Goal: Communication & Community: Answer question/provide support

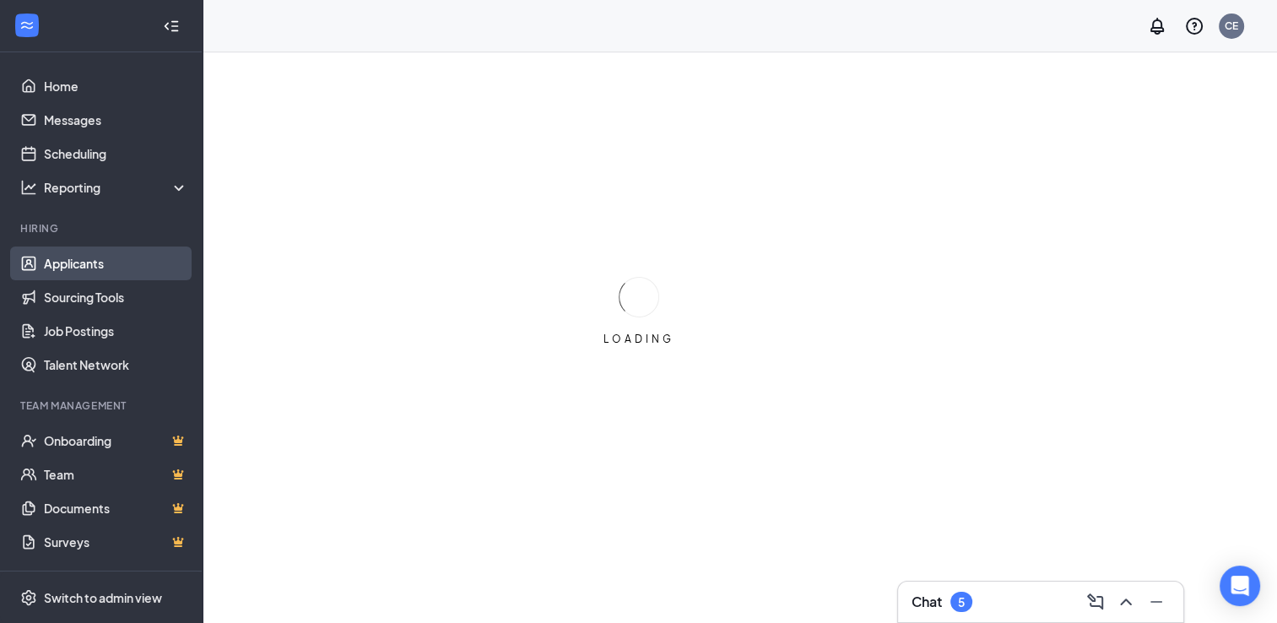
click at [88, 263] on link "Applicants" at bounding box center [116, 264] width 144 height 34
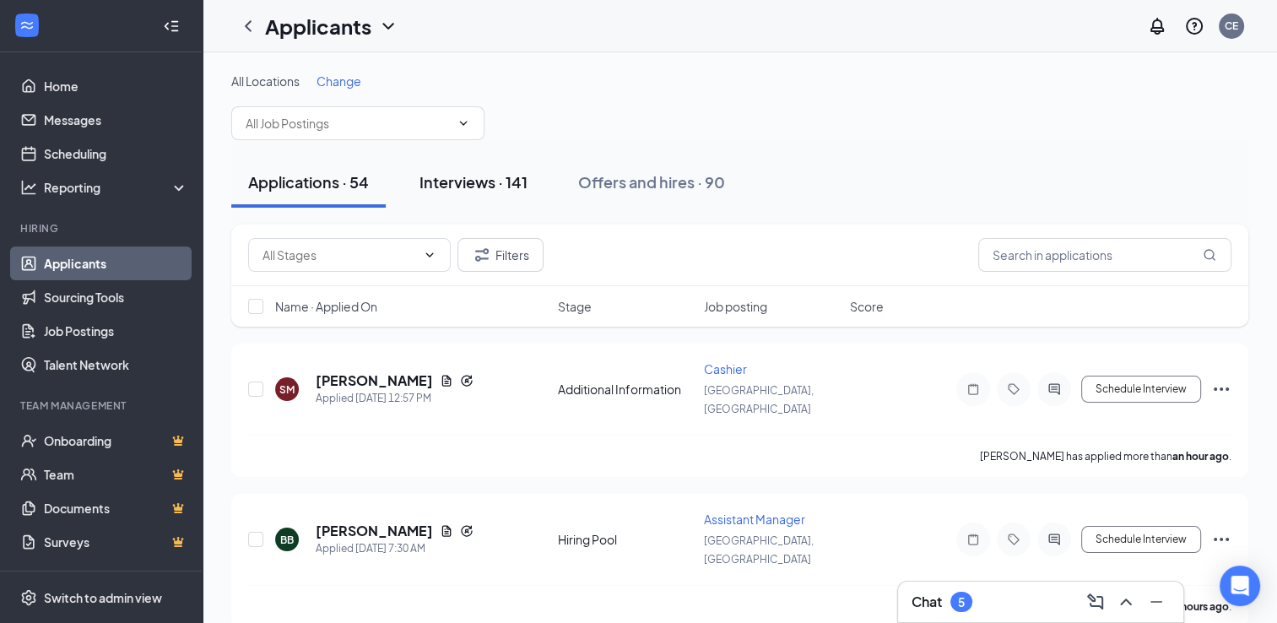
click at [474, 192] on button "Interviews · 141" at bounding box center [474, 182] width 142 height 51
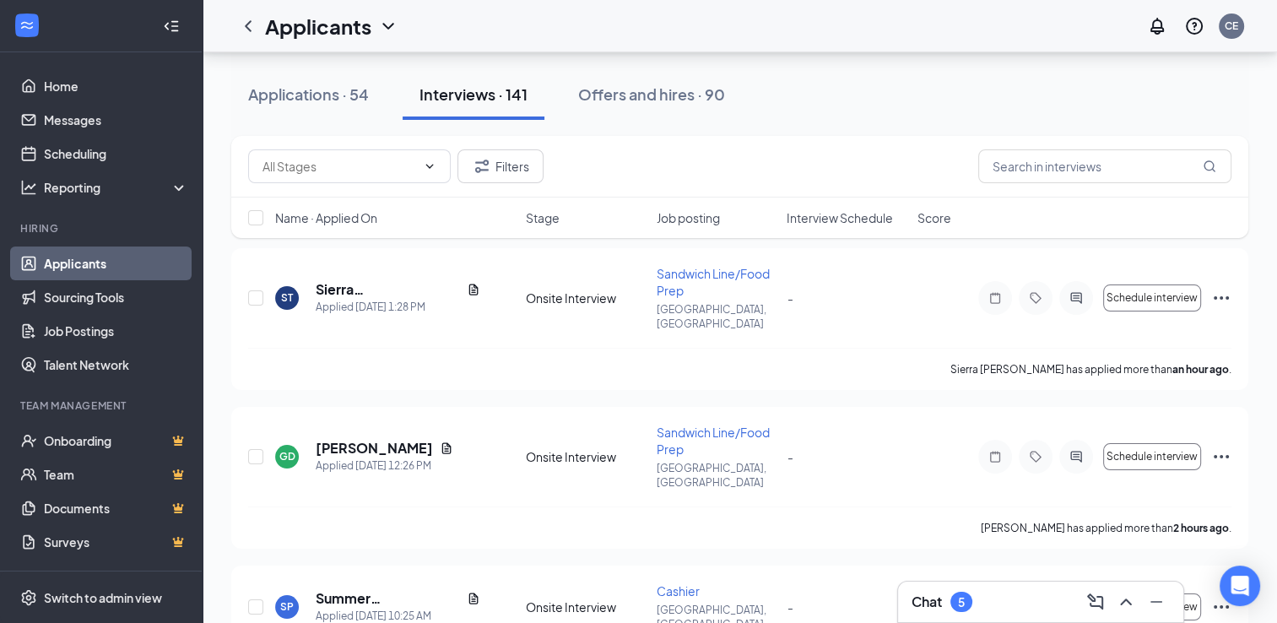
scroll to position [101, 0]
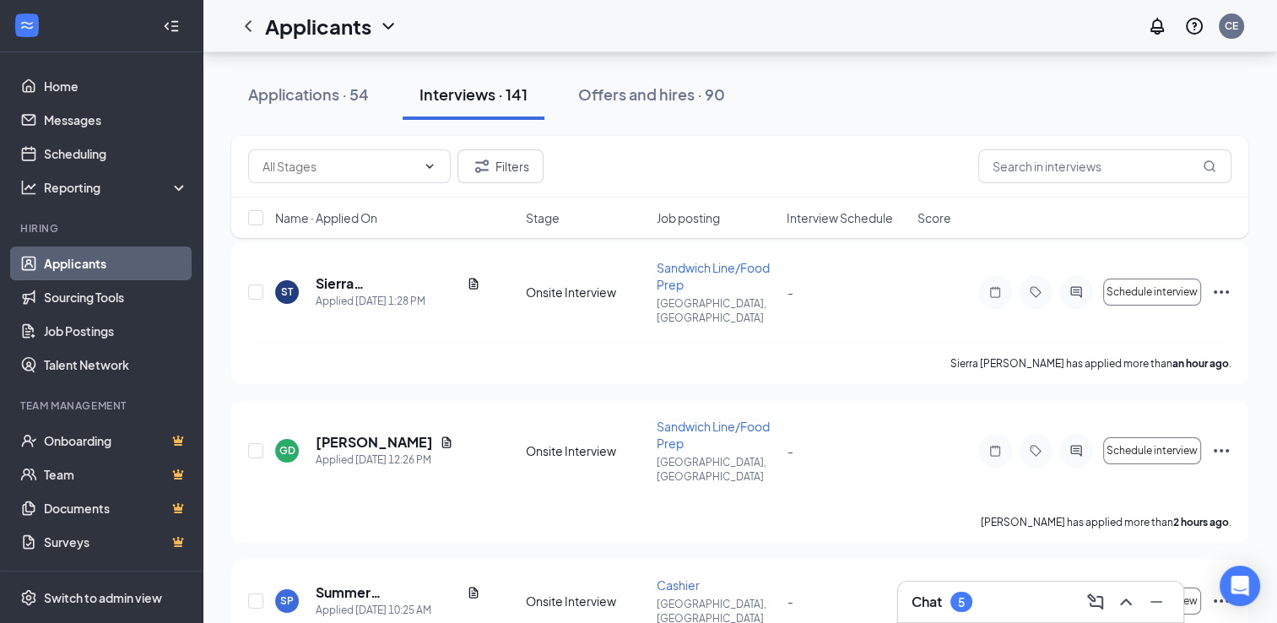
click at [1003, 599] on div "Chat 5" at bounding box center [1041, 601] width 258 height 27
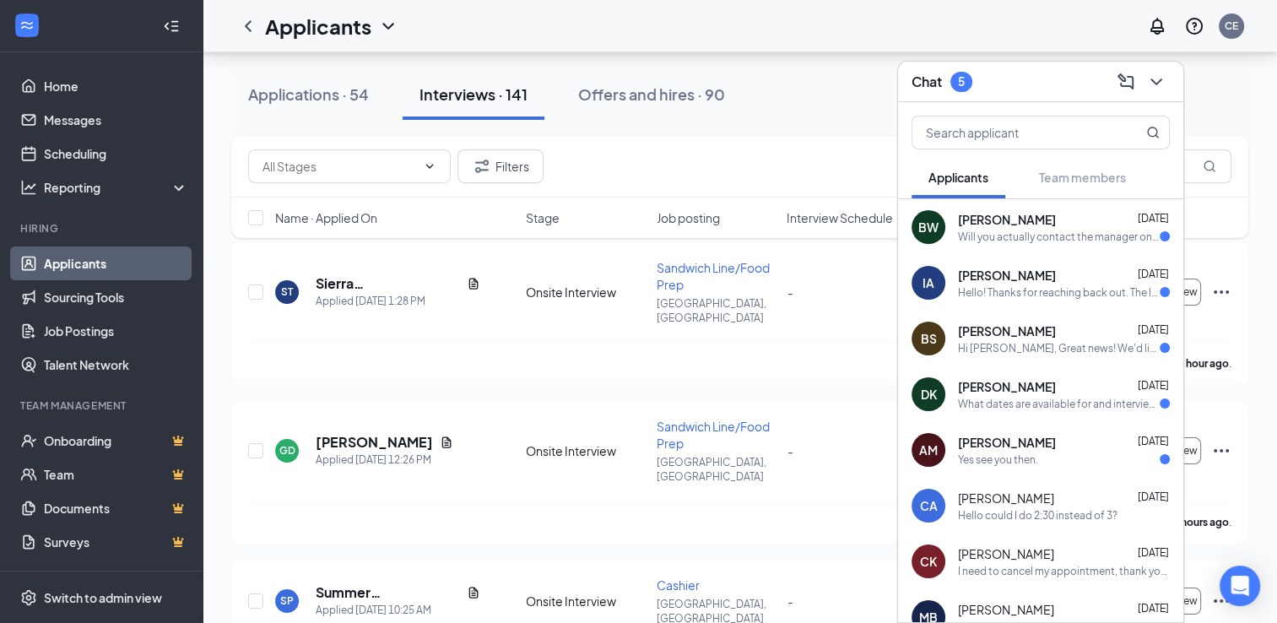
click at [1049, 461] on div "Yes see you then." at bounding box center [1064, 459] width 212 height 14
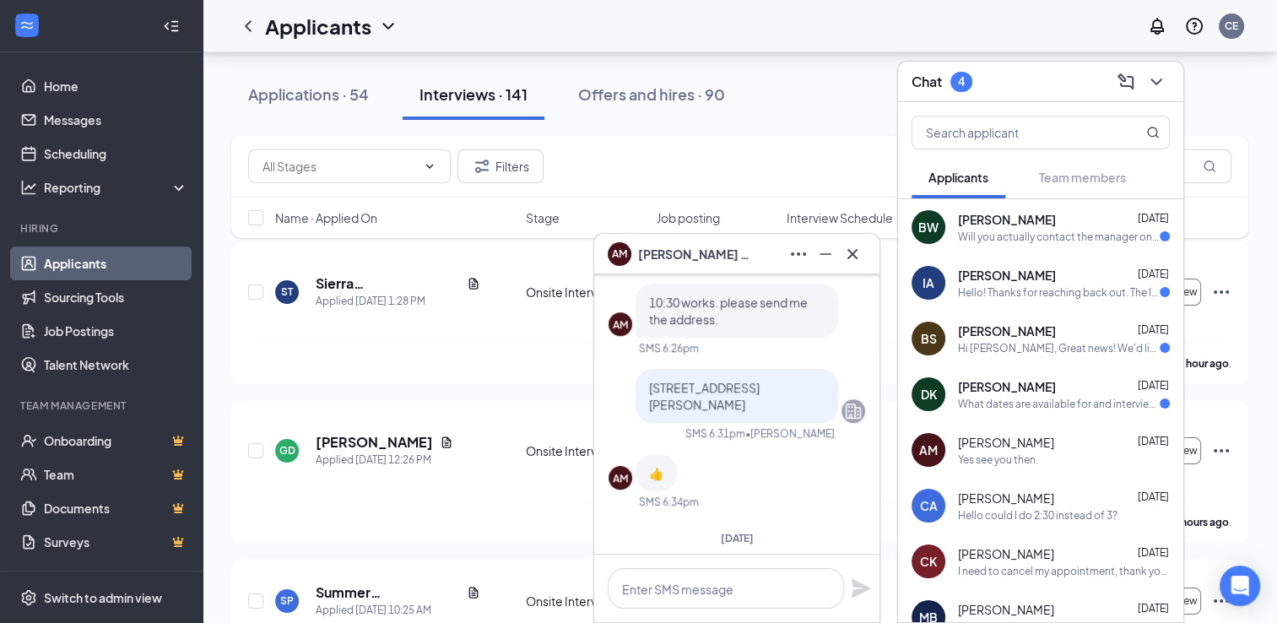
scroll to position [-304, 0]
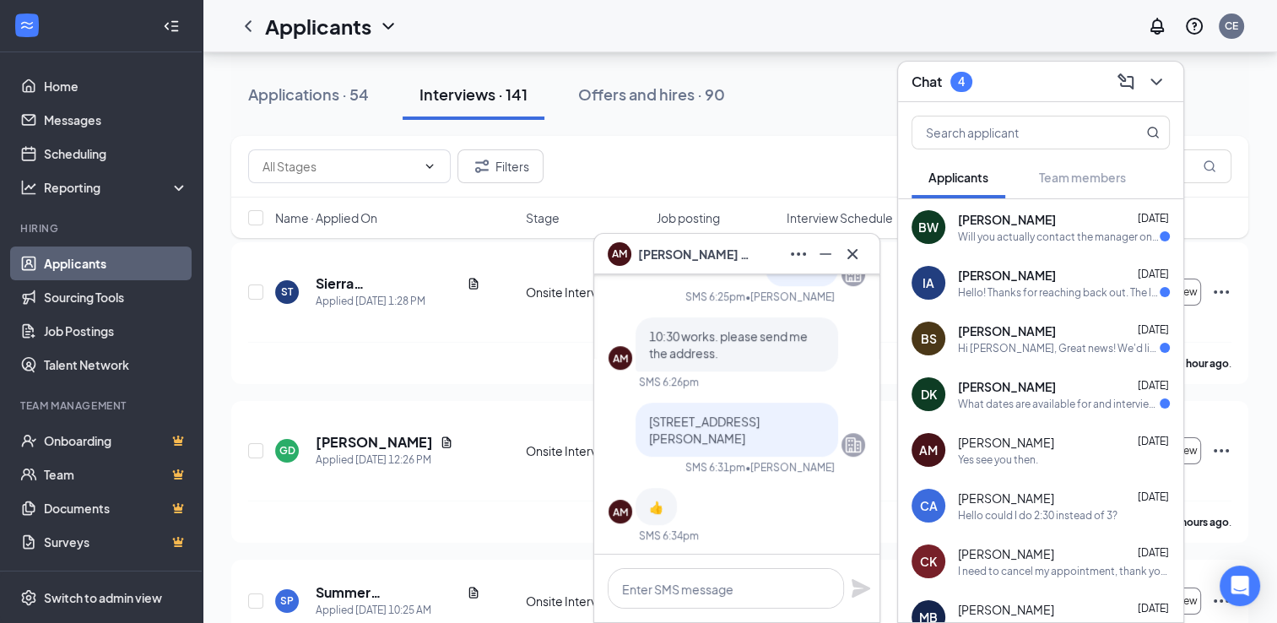
click at [1058, 401] on div "What dates are available for and interview?" at bounding box center [1059, 404] width 202 height 14
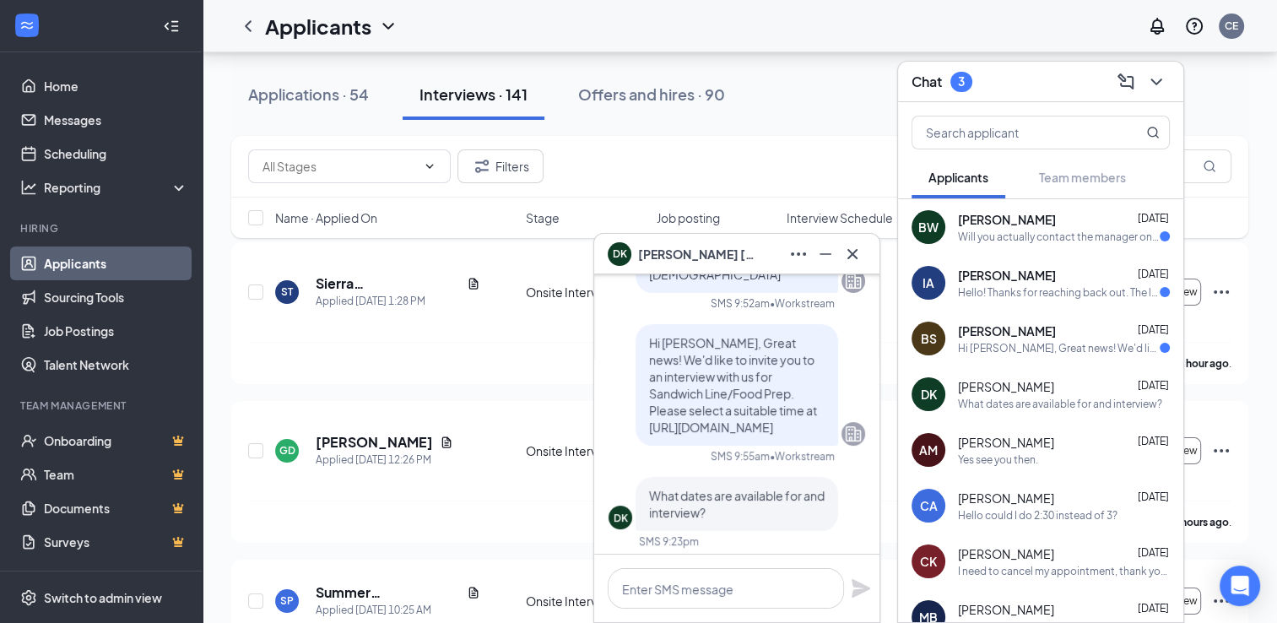
scroll to position [0, 0]
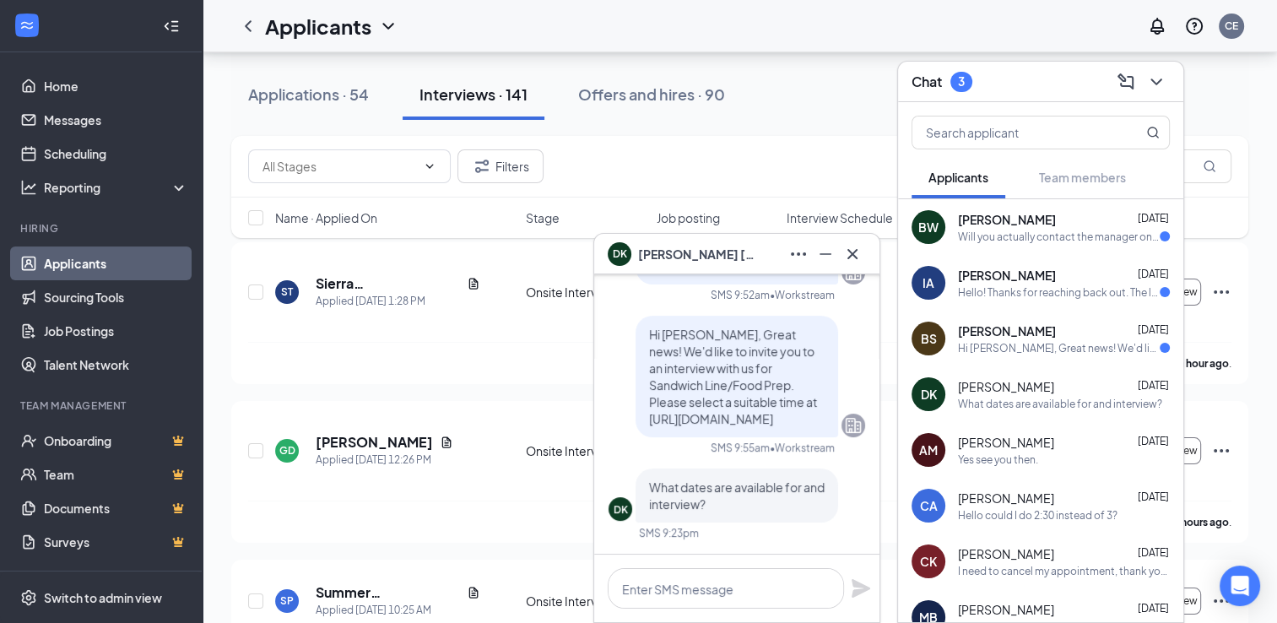
click at [1022, 335] on span "[PERSON_NAME]" at bounding box center [1007, 330] width 98 height 17
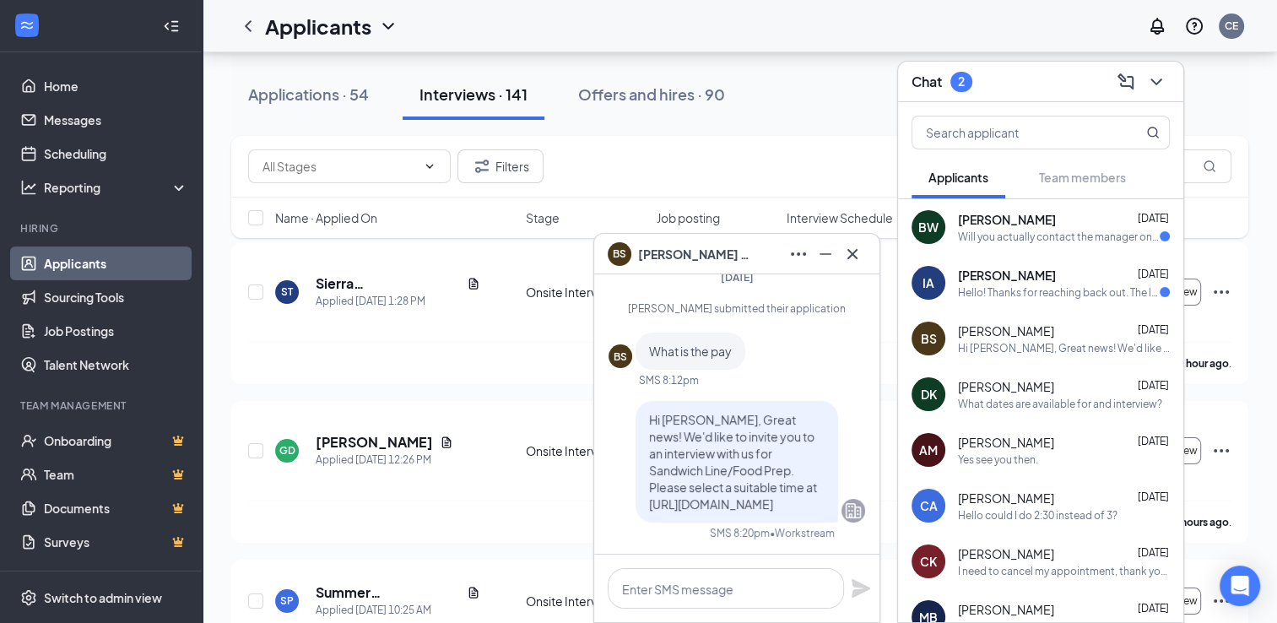
click at [1027, 283] on span "[PERSON_NAME]" at bounding box center [1007, 275] width 98 height 17
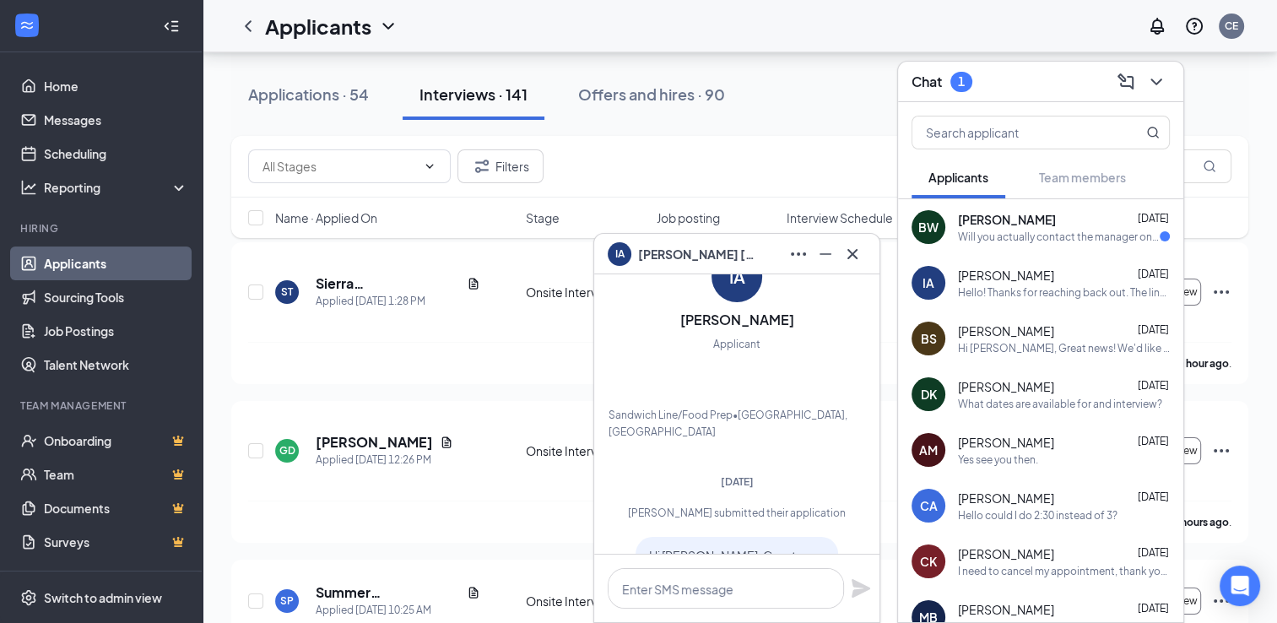
scroll to position [-540, 0]
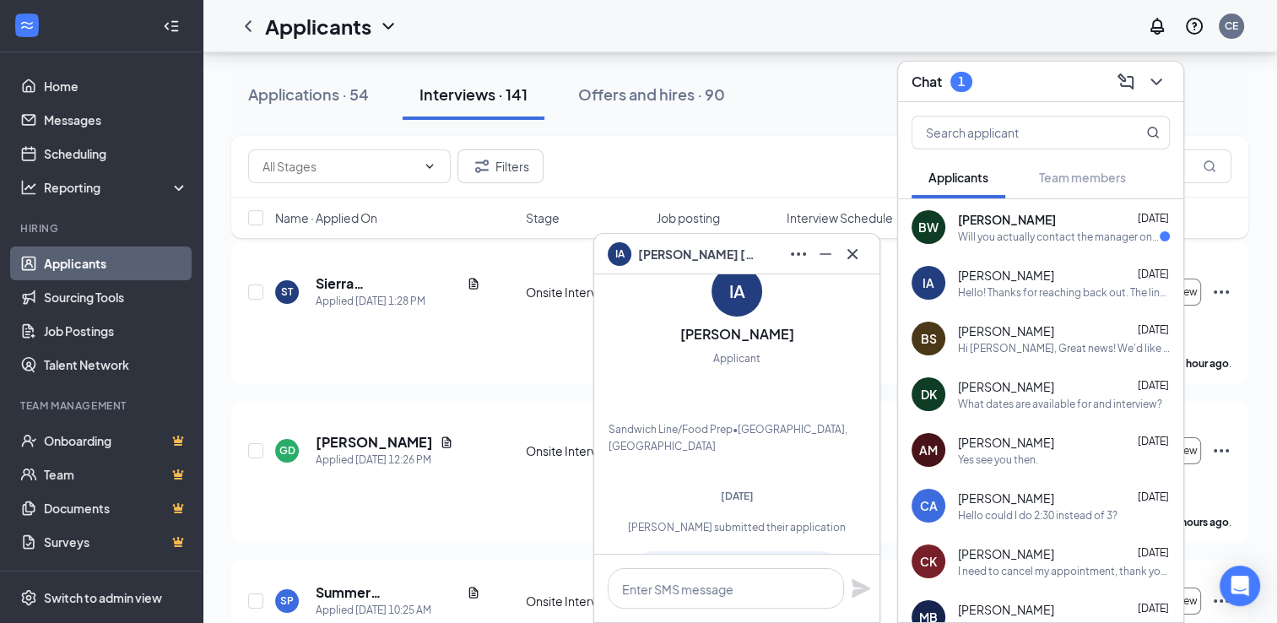
click at [1027, 235] on div "Will you actually contact the manager once I schedule an interview? Or will I g…" at bounding box center [1059, 237] width 202 height 14
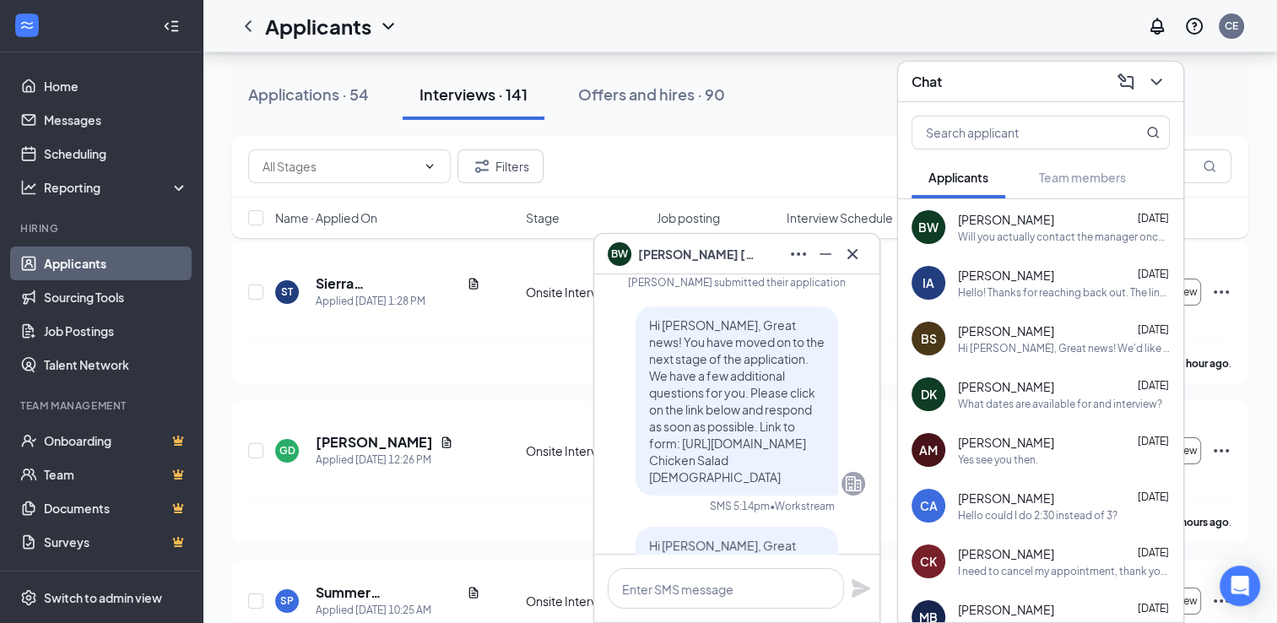
scroll to position [-489, 0]
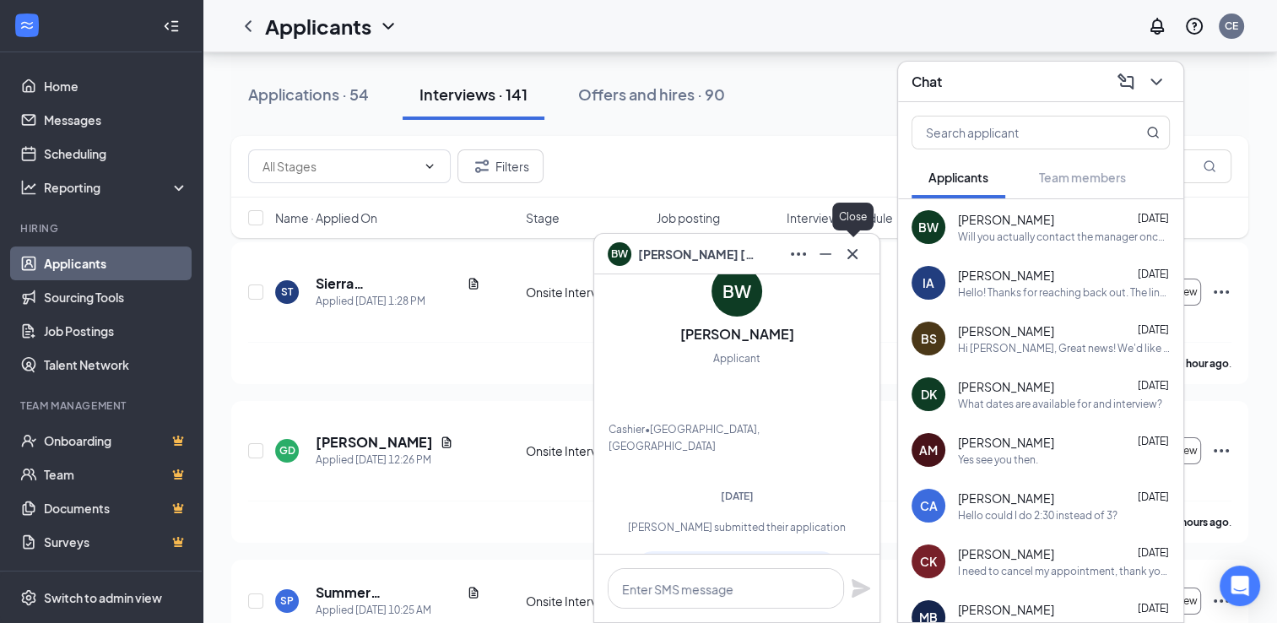
click at [855, 257] on icon "Cross" at bounding box center [853, 253] width 10 height 10
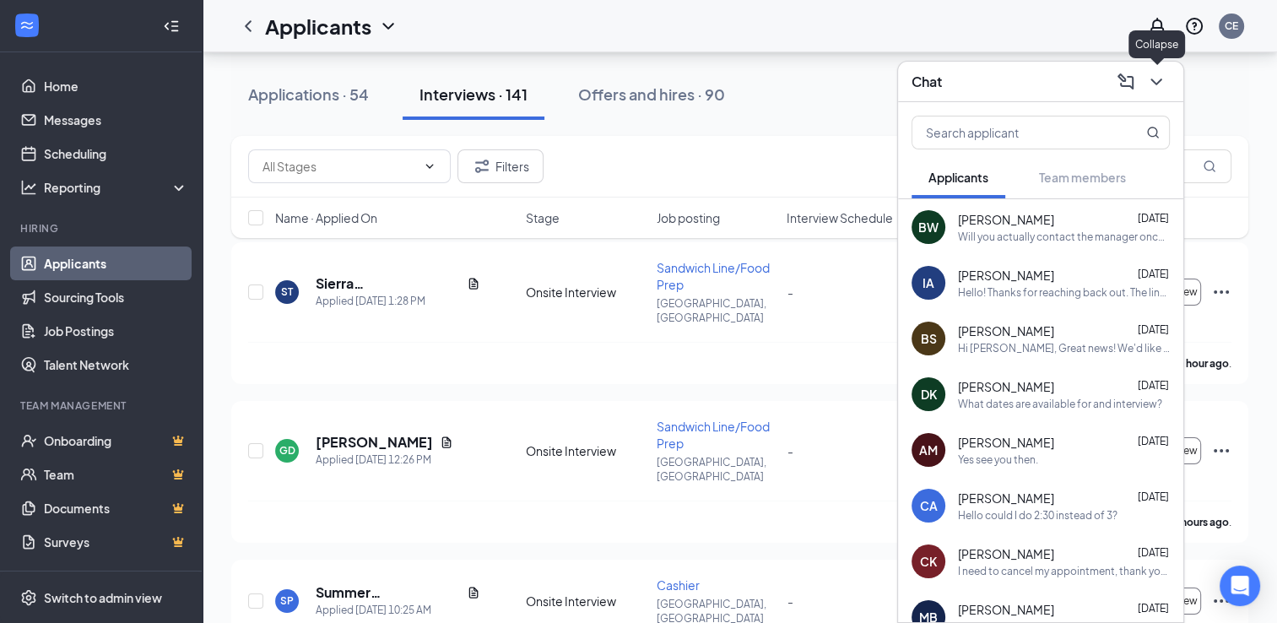
click at [1159, 83] on icon "ChevronDown" at bounding box center [1156, 82] width 20 height 20
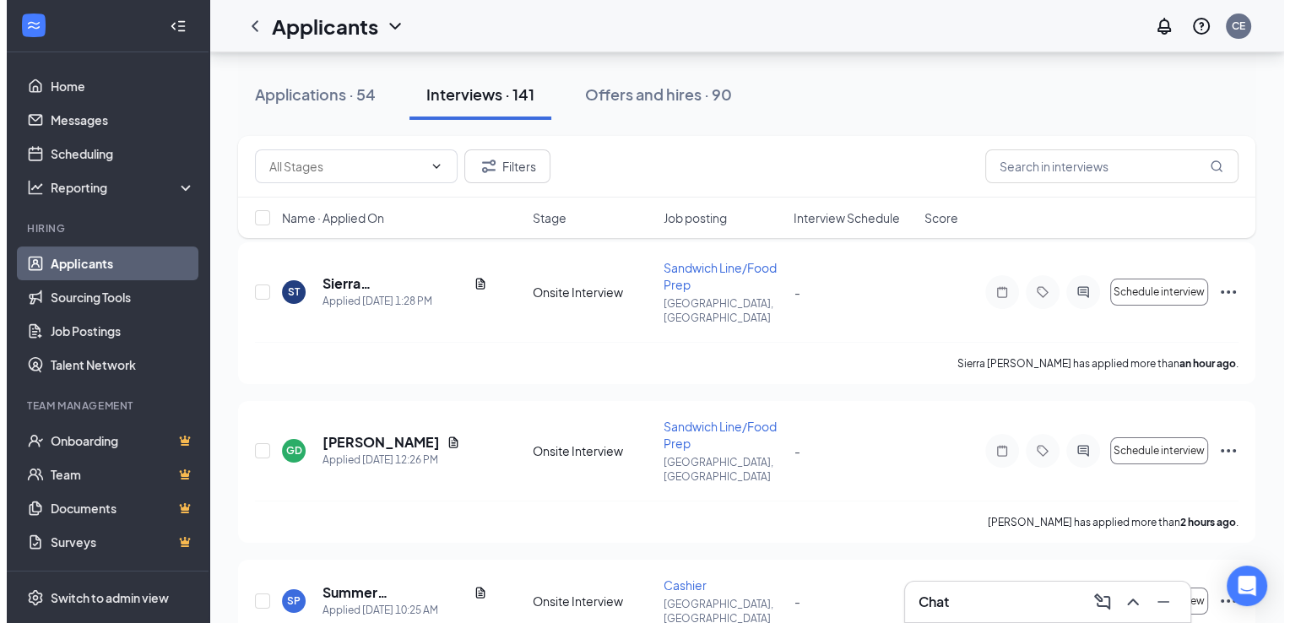
scroll to position [0, 0]
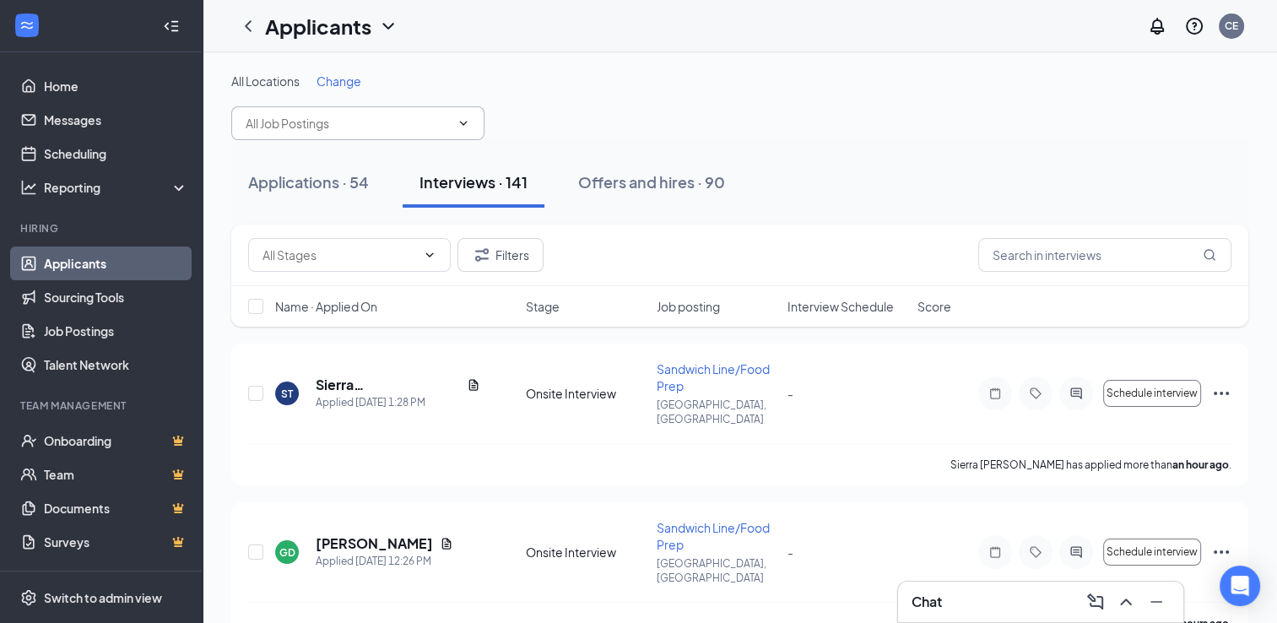
click at [463, 124] on icon "ChevronDown" at bounding box center [464, 123] width 8 height 4
click at [348, 82] on span "Change" at bounding box center [339, 80] width 45 height 15
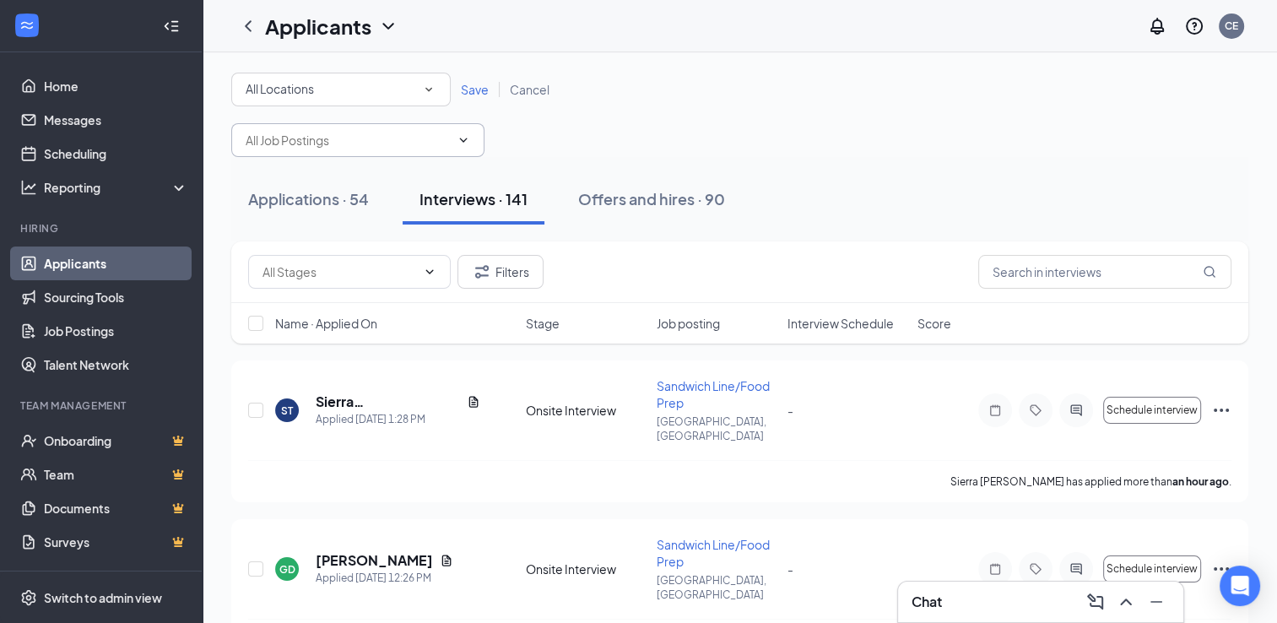
click at [348, 82] on div "All Locations" at bounding box center [341, 89] width 191 height 20
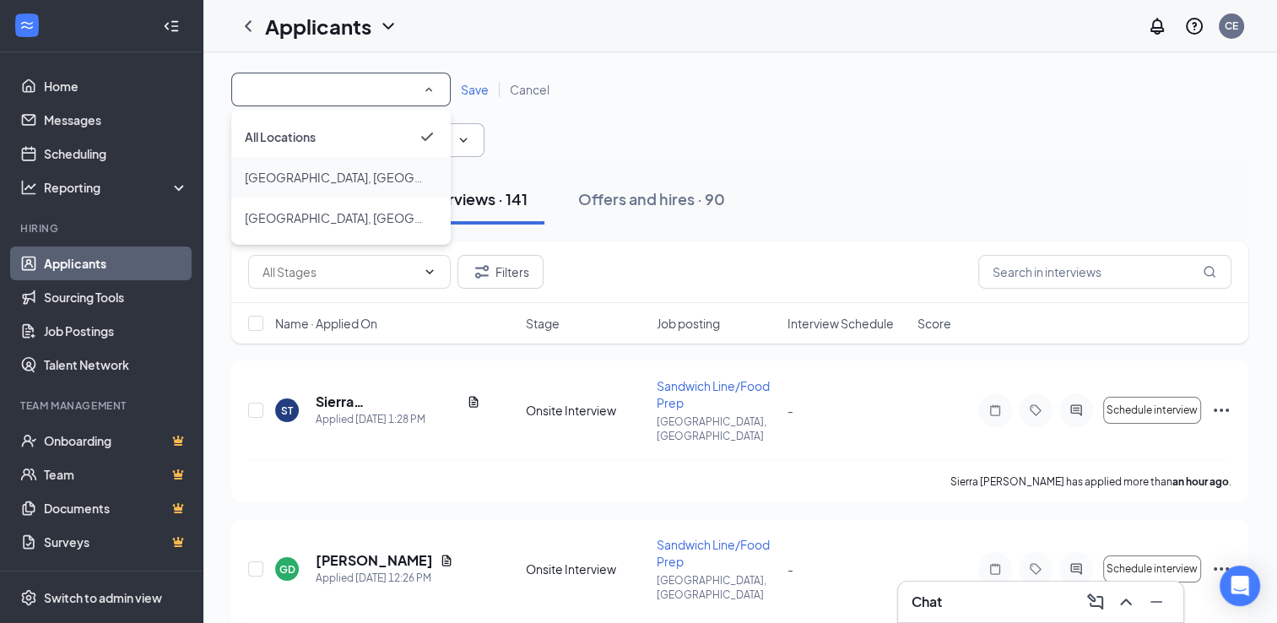
click at [305, 174] on span "[GEOGRAPHIC_DATA], [GEOGRAPHIC_DATA]" at bounding box center [371, 177] width 252 height 15
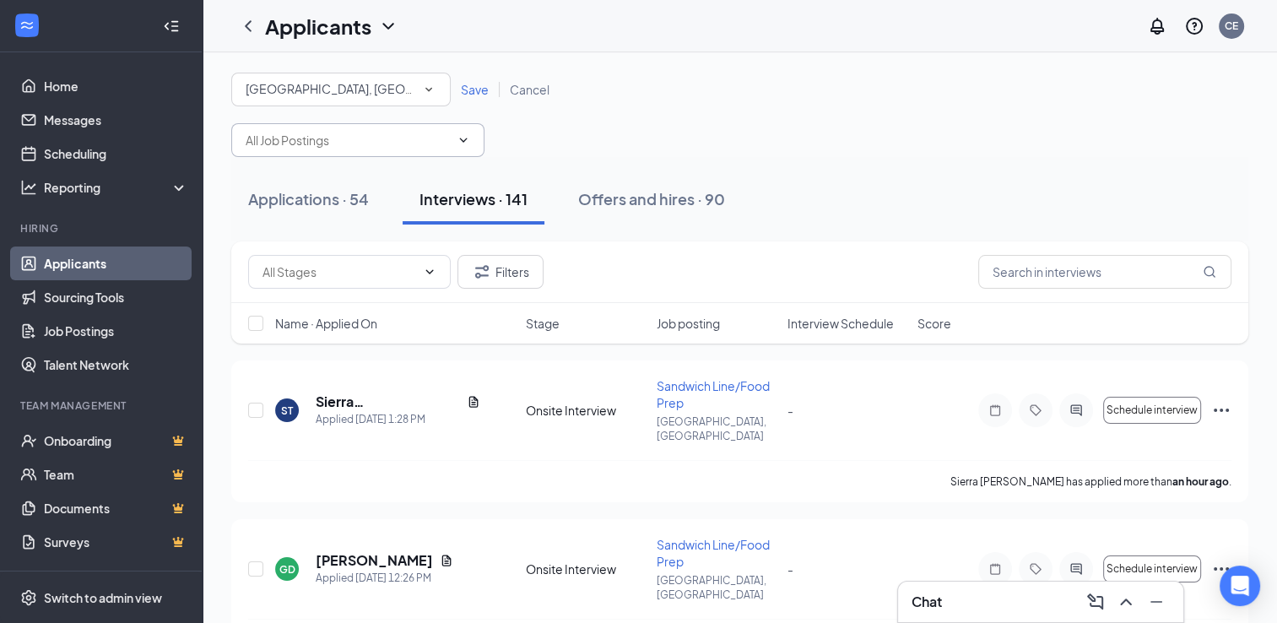
click at [481, 88] on span "Save" at bounding box center [475, 89] width 28 height 15
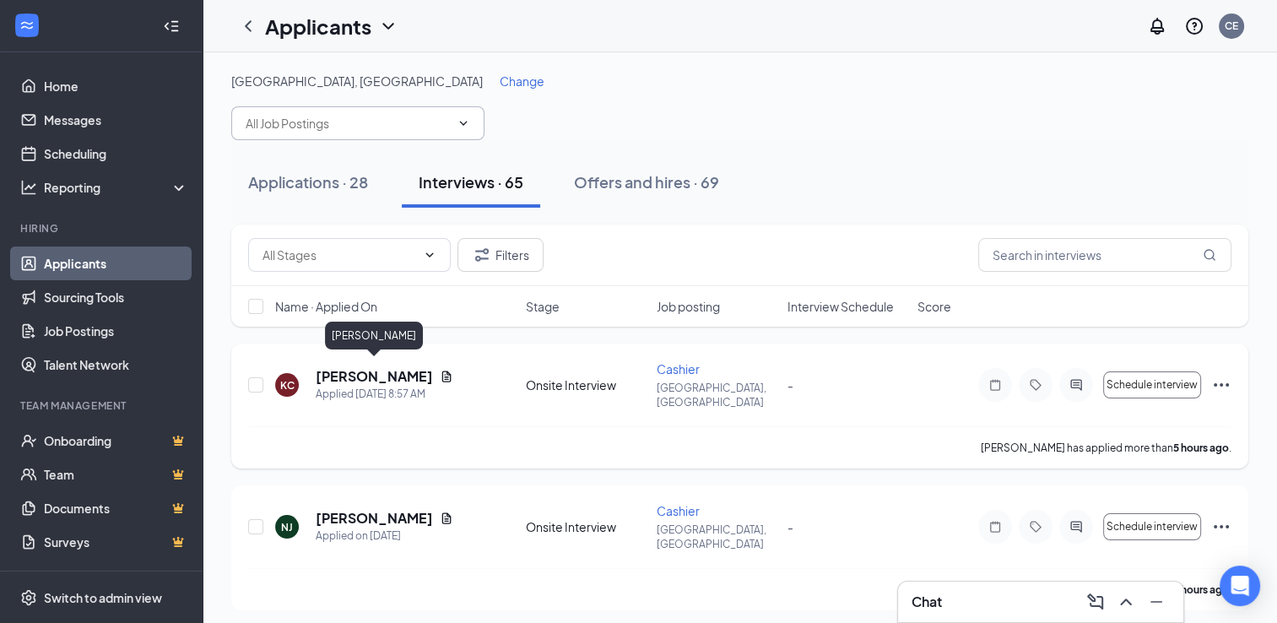
click at [404, 371] on h5 "[PERSON_NAME]" at bounding box center [374, 376] width 117 height 19
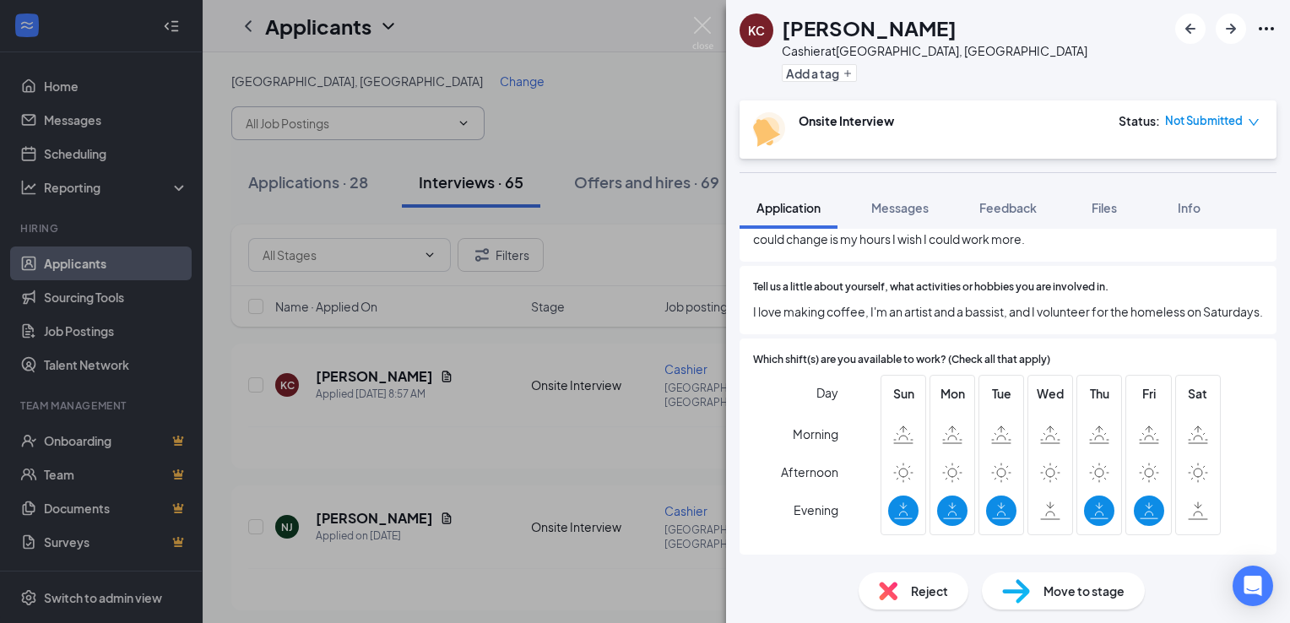
scroll to position [858, 0]
click at [700, 24] on img at bounding box center [702, 33] width 21 height 33
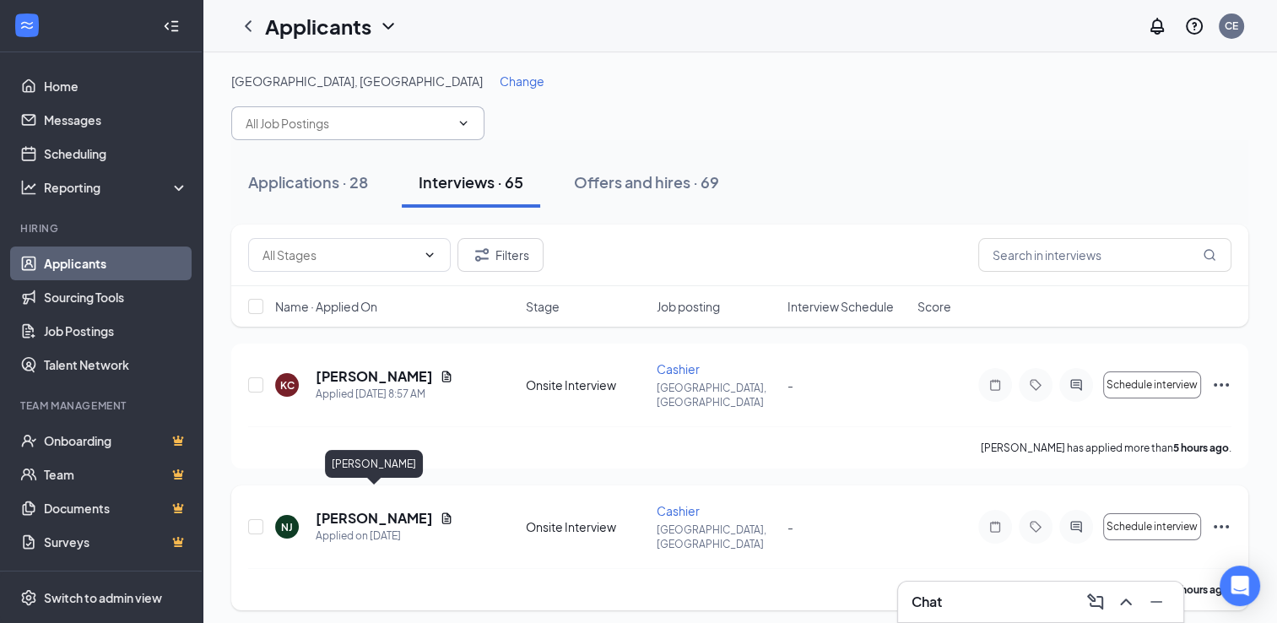
click at [387, 509] on h5 "[PERSON_NAME]" at bounding box center [374, 518] width 117 height 19
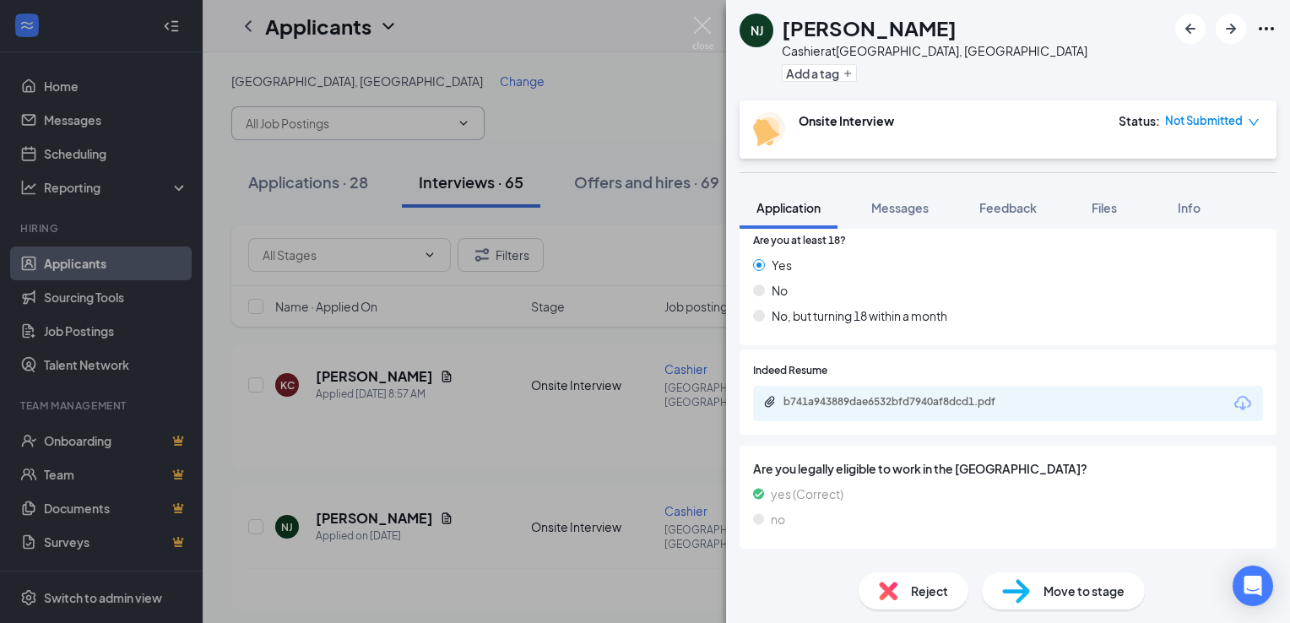
scroll to position [250, 0]
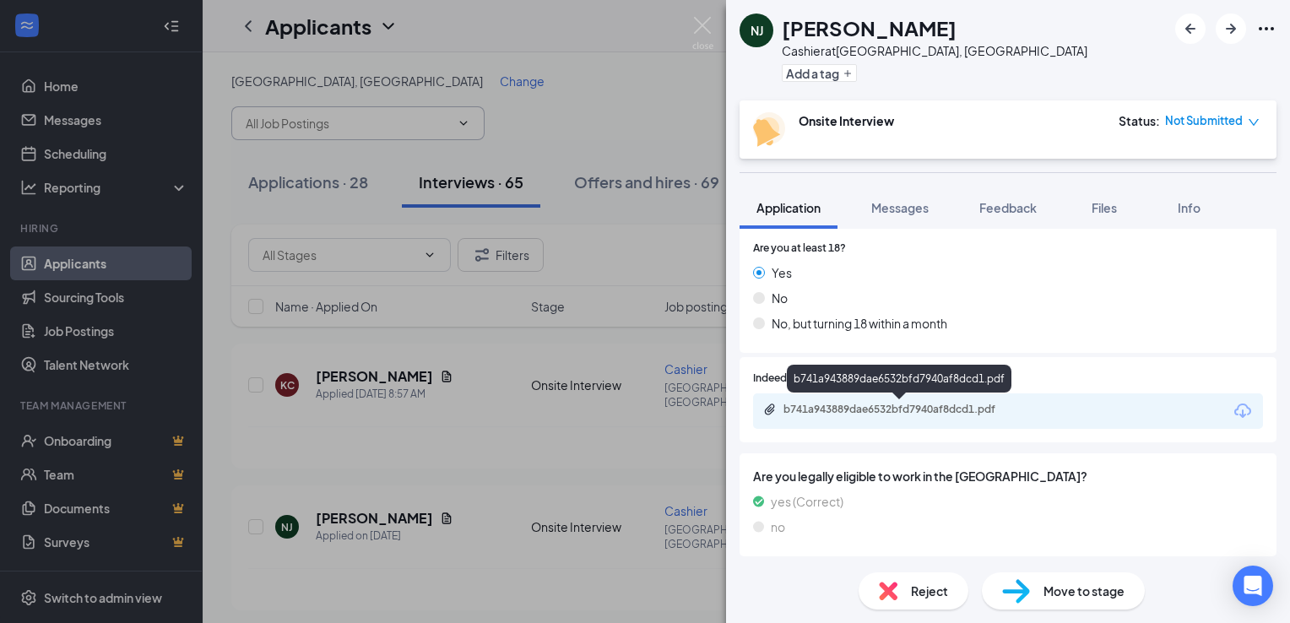
click at [859, 414] on div "b741a943889dae6532bfd7940af8dcd1.pdf" at bounding box center [901, 410] width 236 height 14
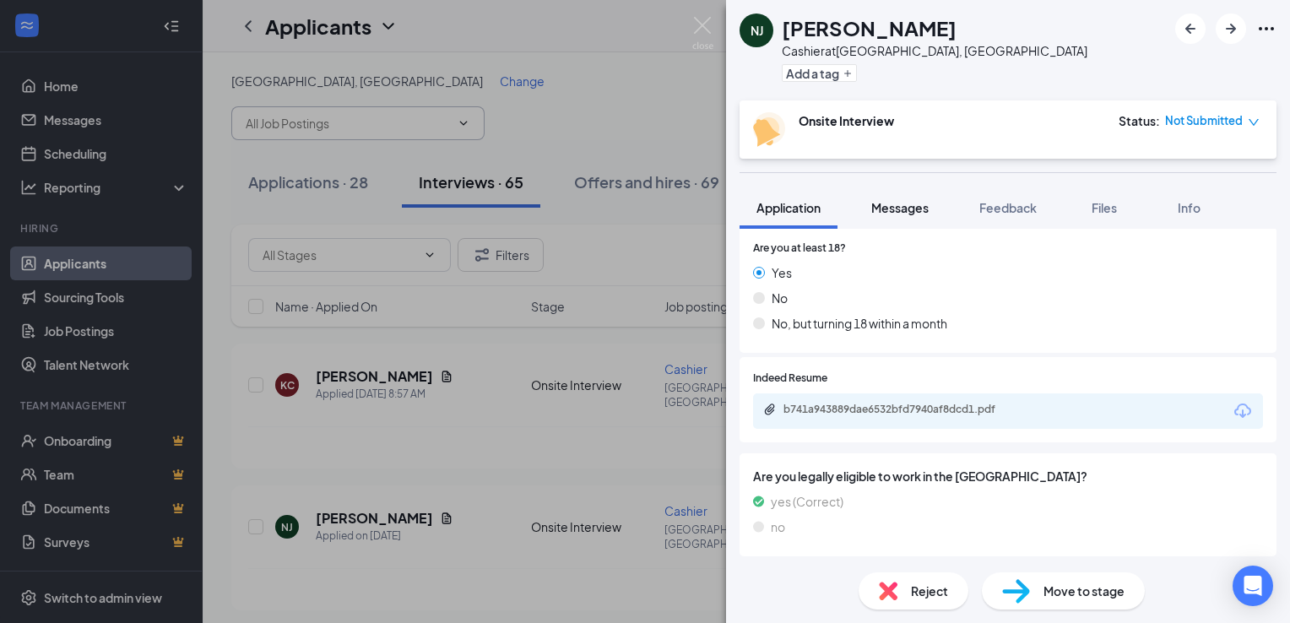
click at [905, 206] on span "Messages" at bounding box center [899, 207] width 57 height 15
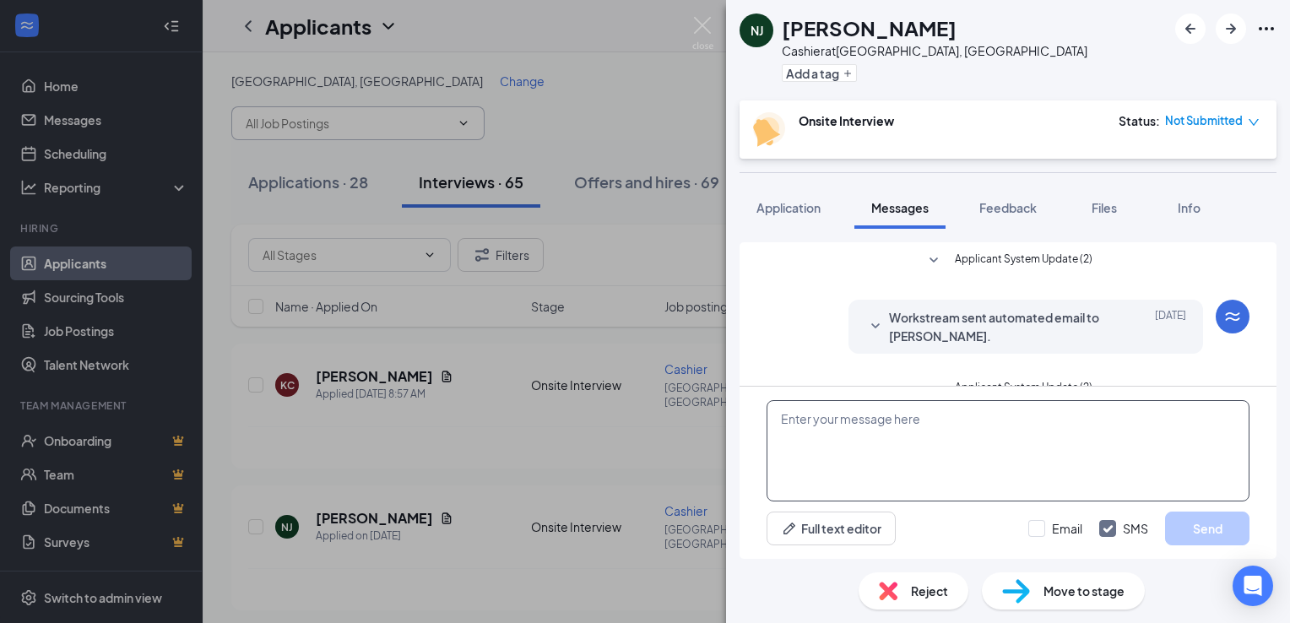
click at [942, 453] on textarea at bounding box center [1008, 450] width 483 height 101
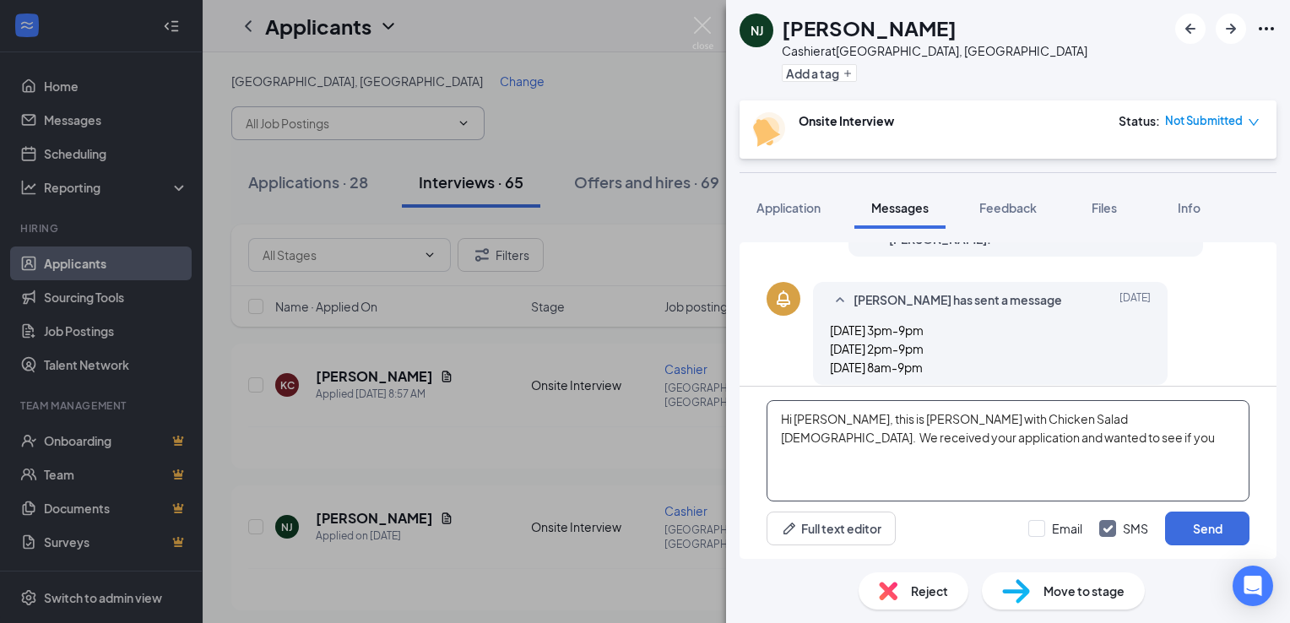
scroll to position [398, 0]
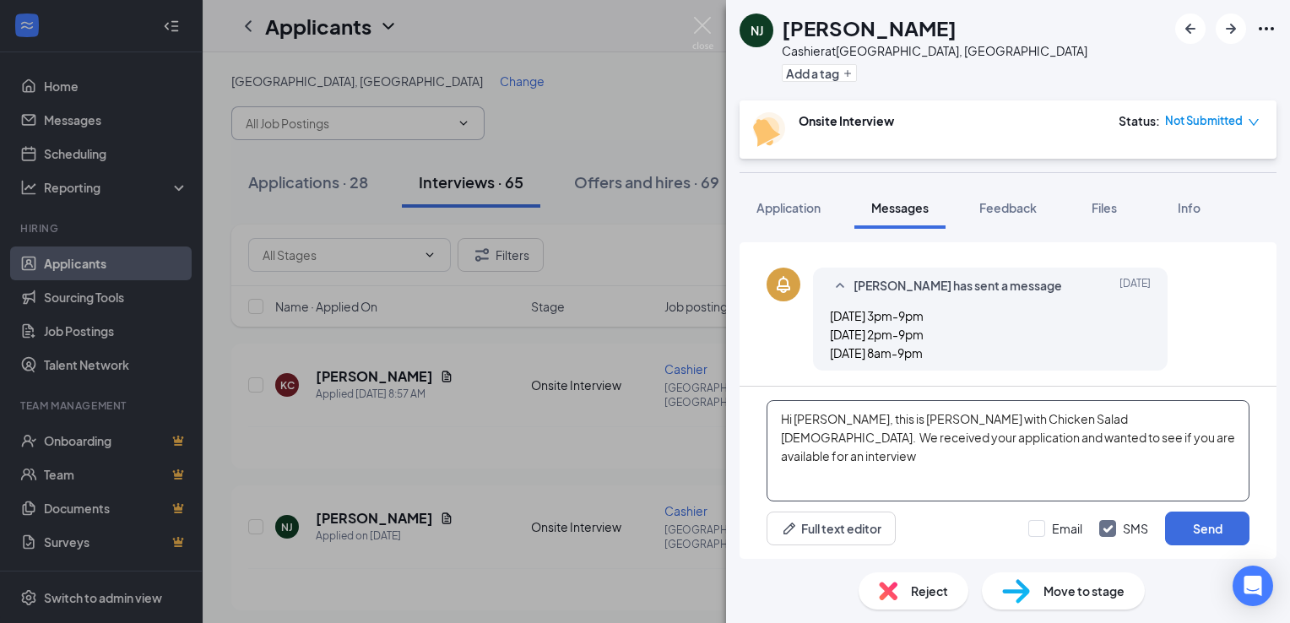
click at [1111, 444] on textarea "Hi [PERSON_NAME], this is [PERSON_NAME] with Chicken Salad [DEMOGRAPHIC_DATA]. …" at bounding box center [1008, 450] width 483 height 101
click at [1189, 443] on textarea "Hi [PERSON_NAME], this is [PERSON_NAME] with Chicken Salad [DEMOGRAPHIC_DATA]. …" at bounding box center [1008, 450] width 483 height 101
click at [1210, 479] on textarea "Hi [PERSON_NAME], this is [PERSON_NAME] with Chicken Salad [DEMOGRAPHIC_DATA]. …" at bounding box center [1008, 450] width 483 height 101
type textarea "Hi [PERSON_NAME], this is [PERSON_NAME] with Chicken Salad [DEMOGRAPHIC_DATA]. …"
click at [1212, 527] on button "Send" at bounding box center [1207, 529] width 84 height 34
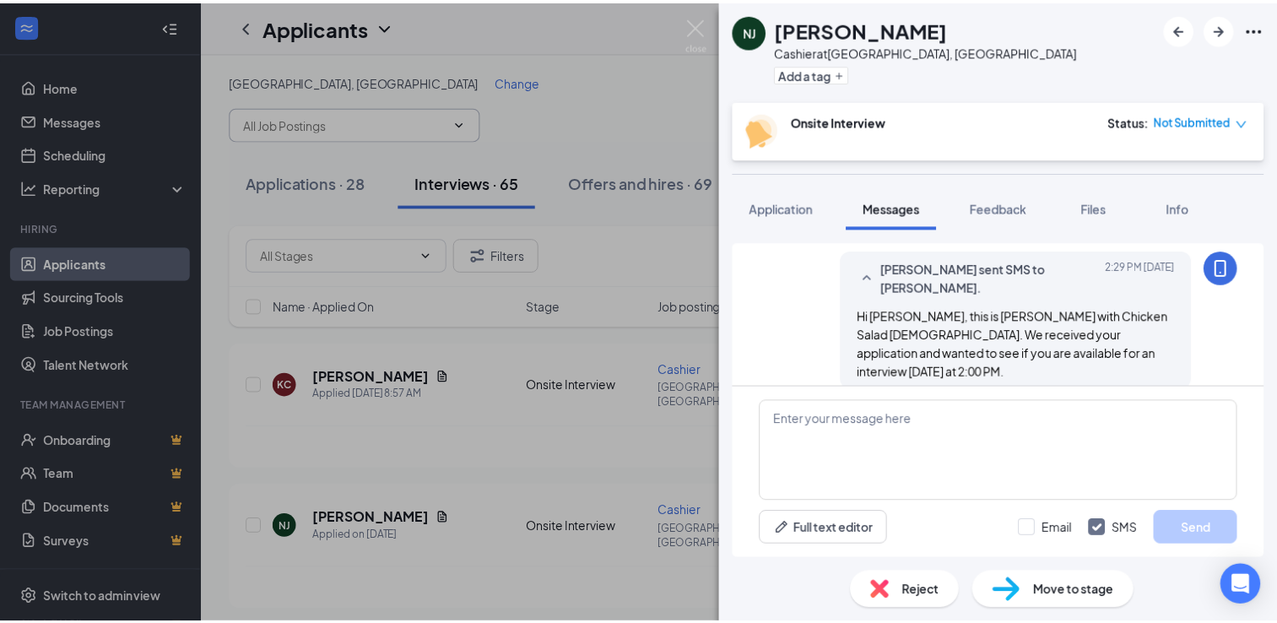
scroll to position [544, 0]
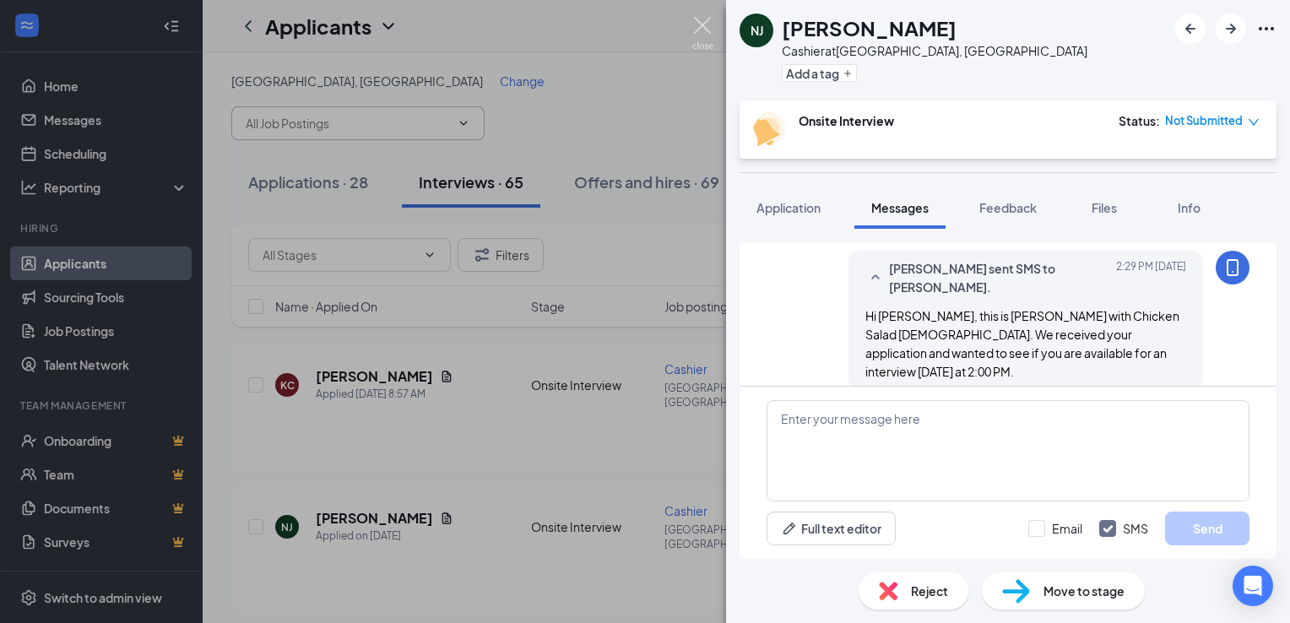
click at [696, 32] on img at bounding box center [702, 33] width 21 height 33
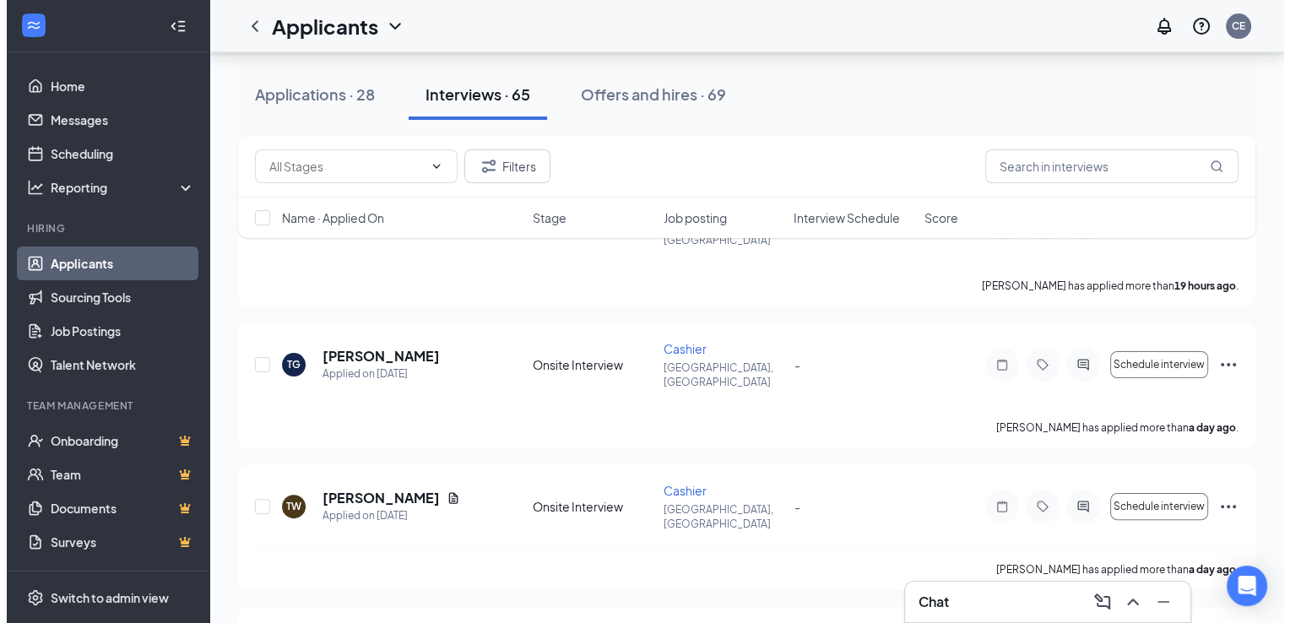
scroll to position [338, 0]
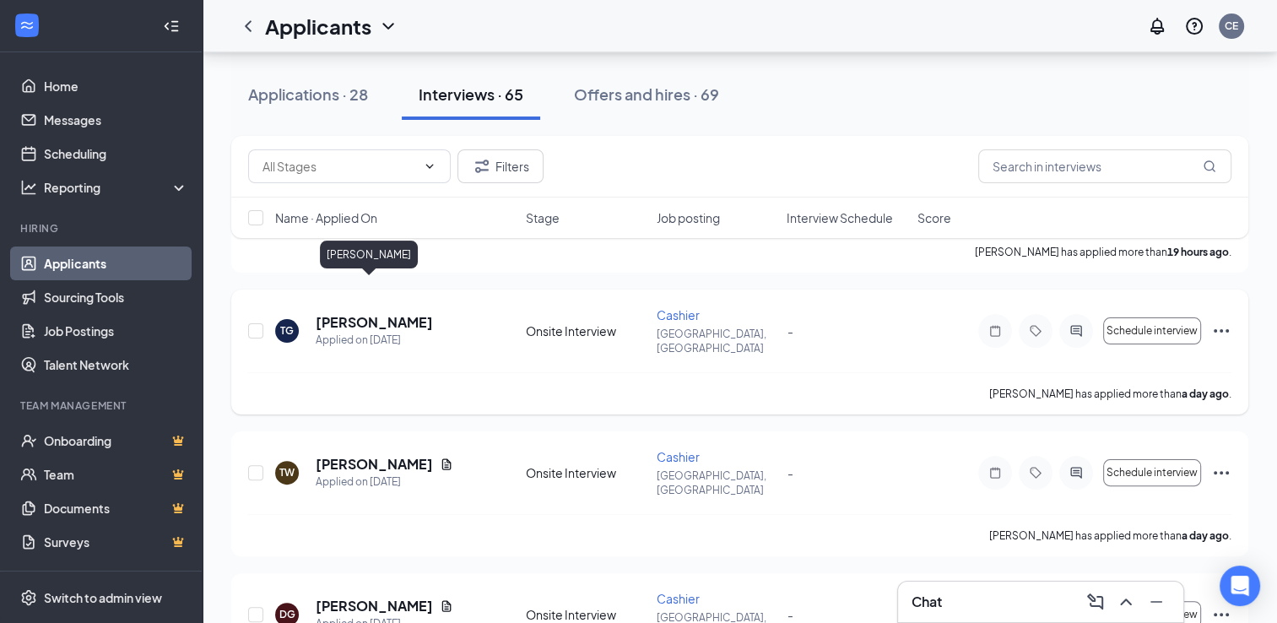
click at [370, 313] on h5 "[PERSON_NAME]" at bounding box center [374, 322] width 117 height 19
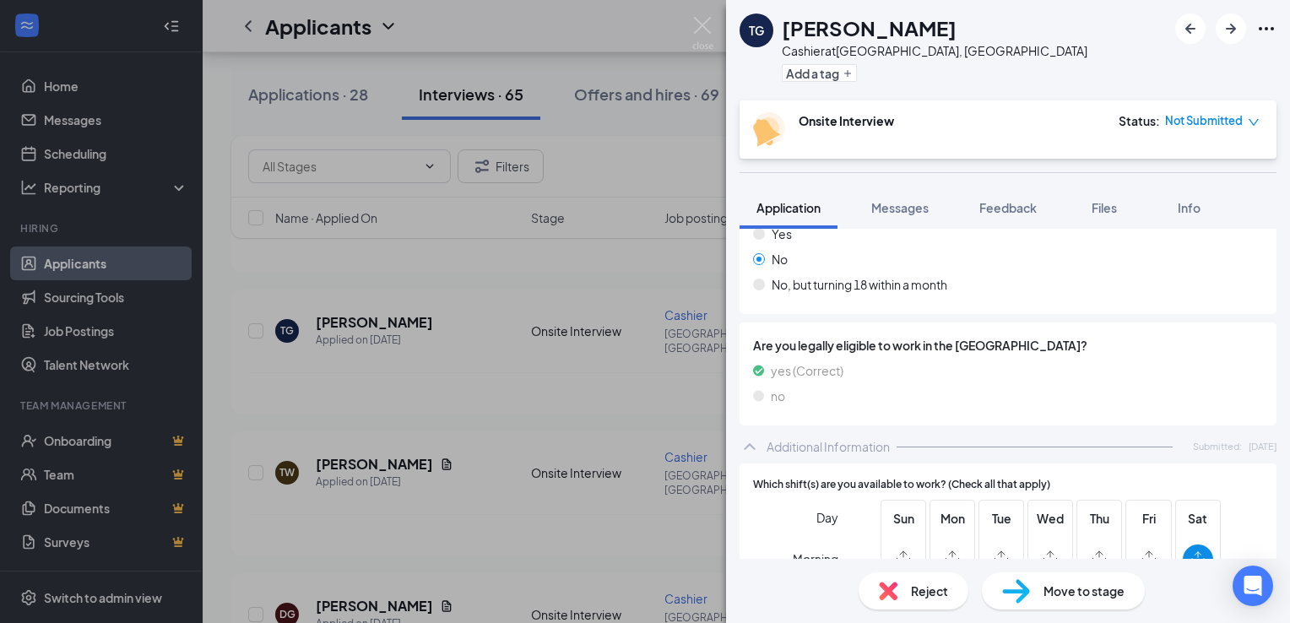
scroll to position [577, 0]
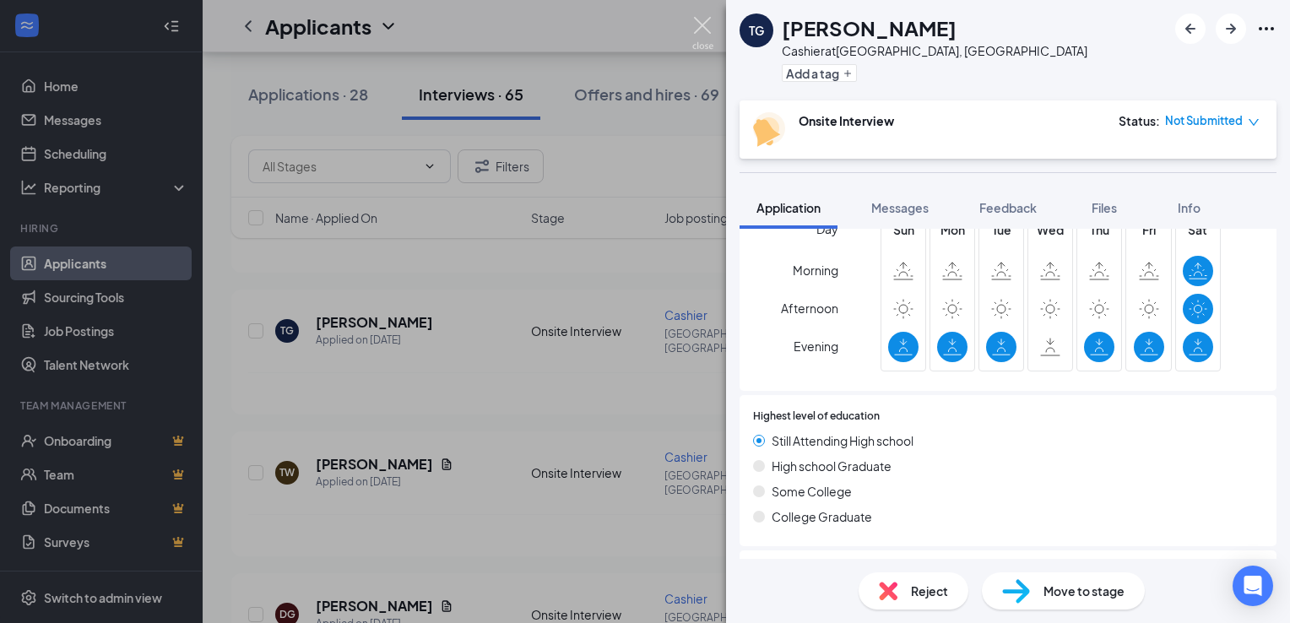
click at [700, 25] on img at bounding box center [702, 33] width 21 height 33
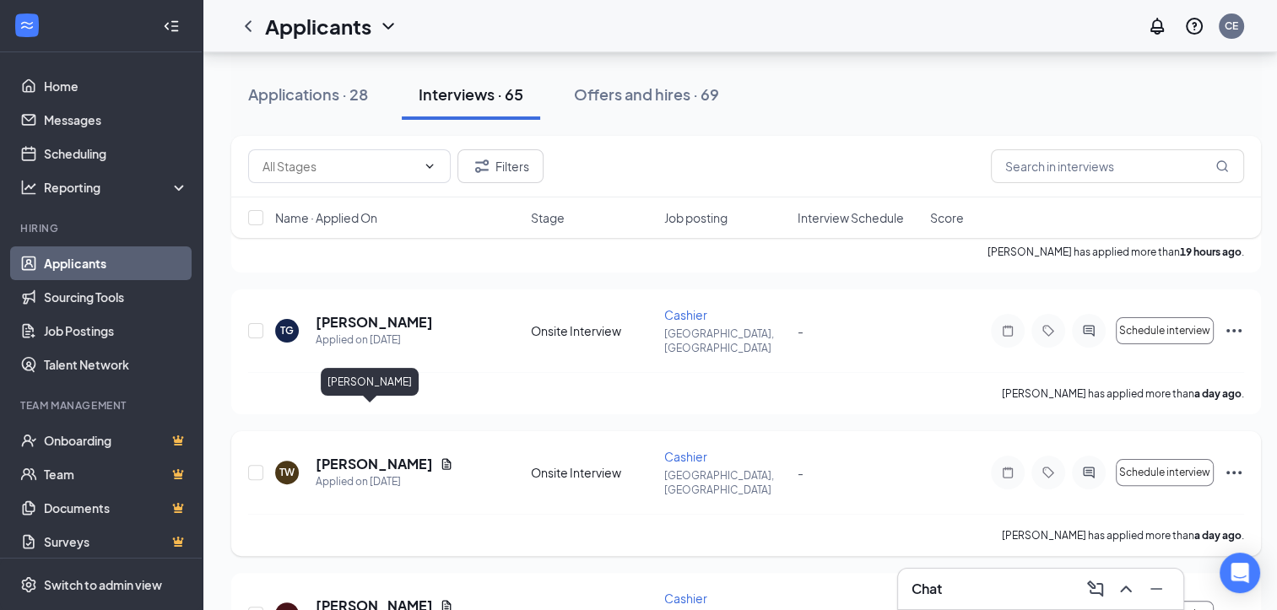
click at [369, 455] on h5 "[PERSON_NAME]" at bounding box center [374, 464] width 117 height 19
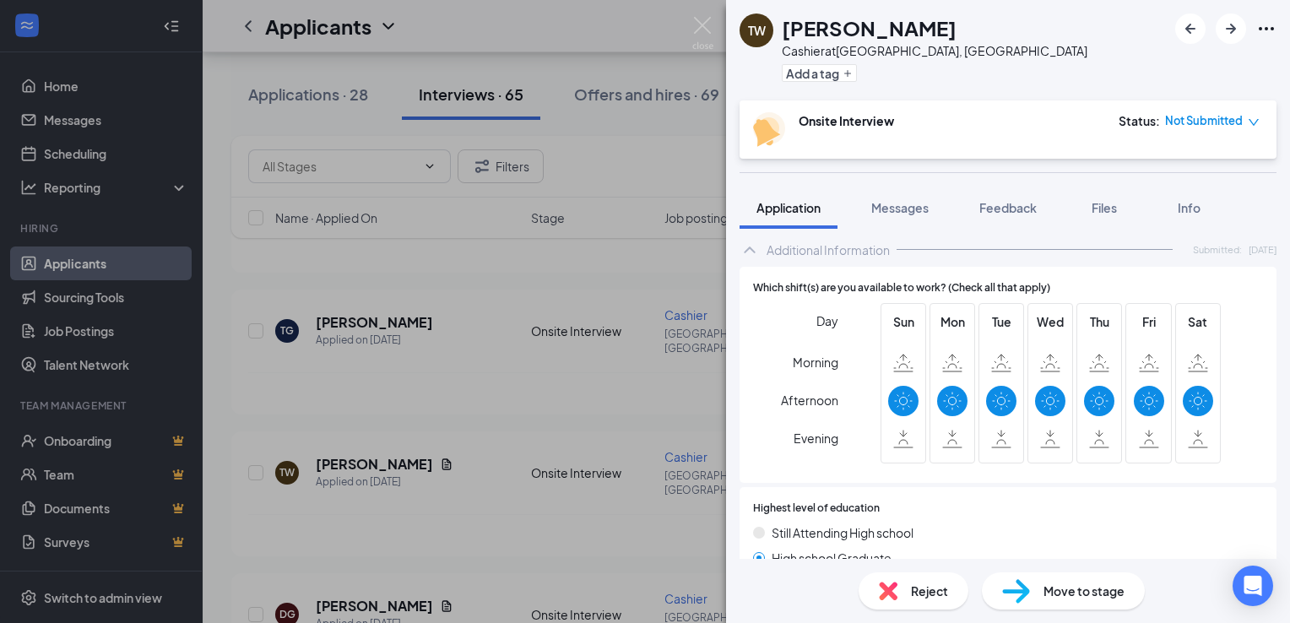
scroll to position [839, 0]
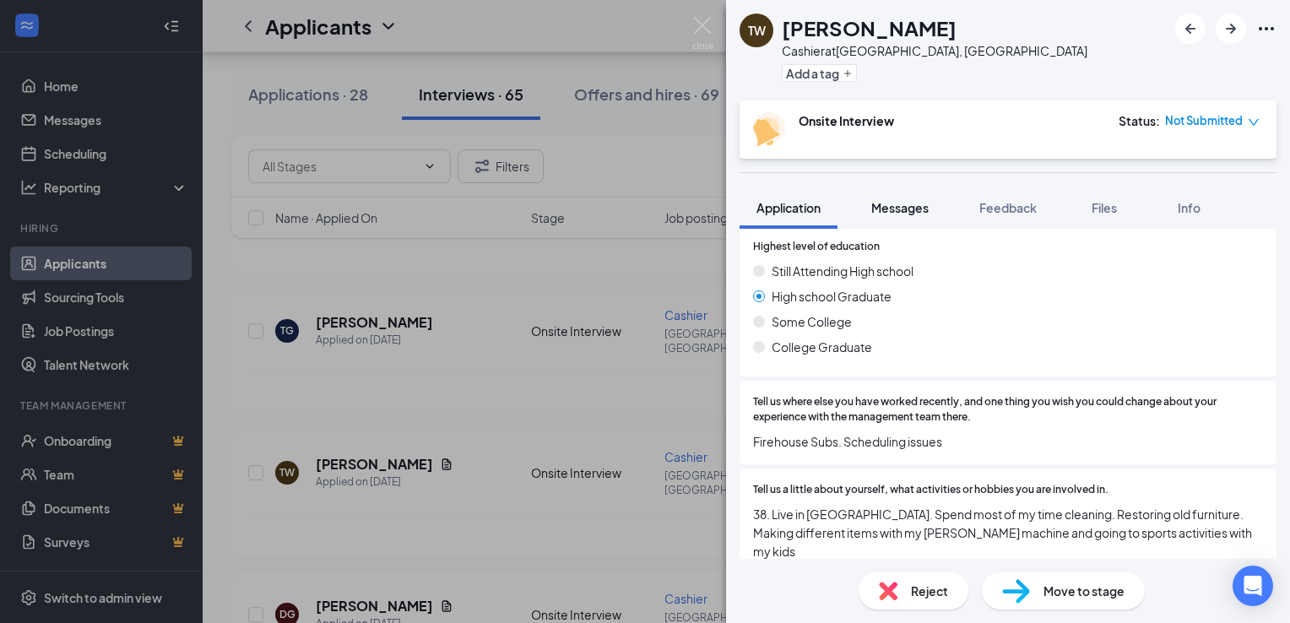
click at [908, 207] on span "Messages" at bounding box center [899, 207] width 57 height 15
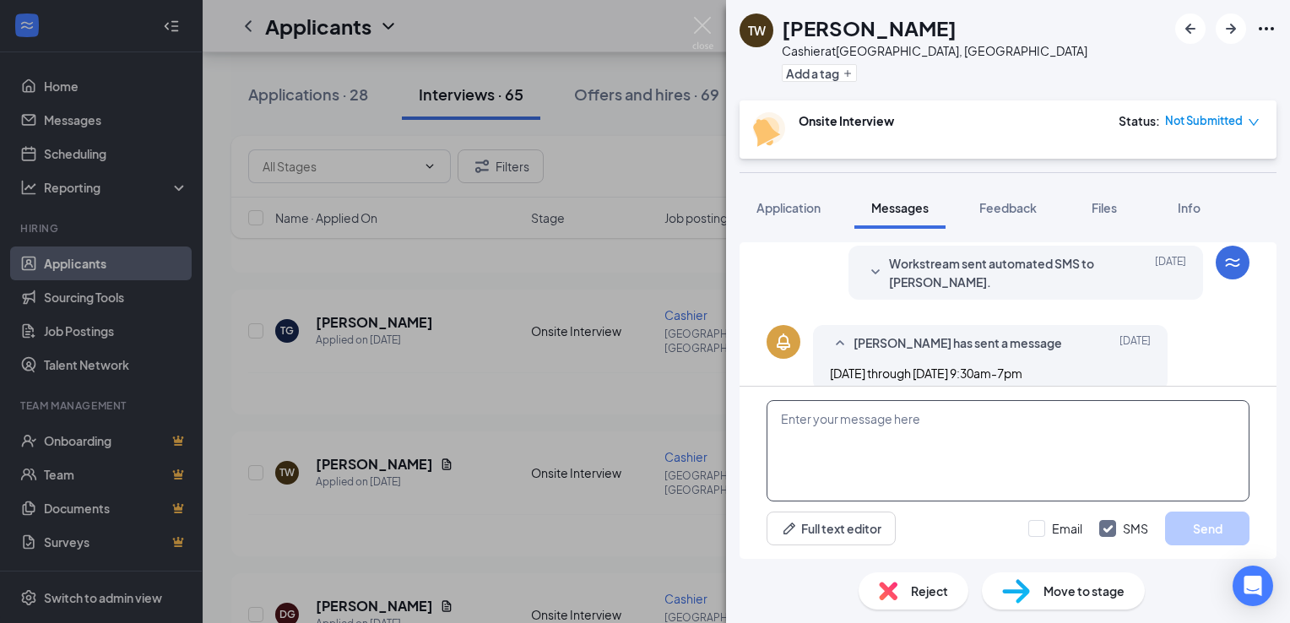
scroll to position [604, 0]
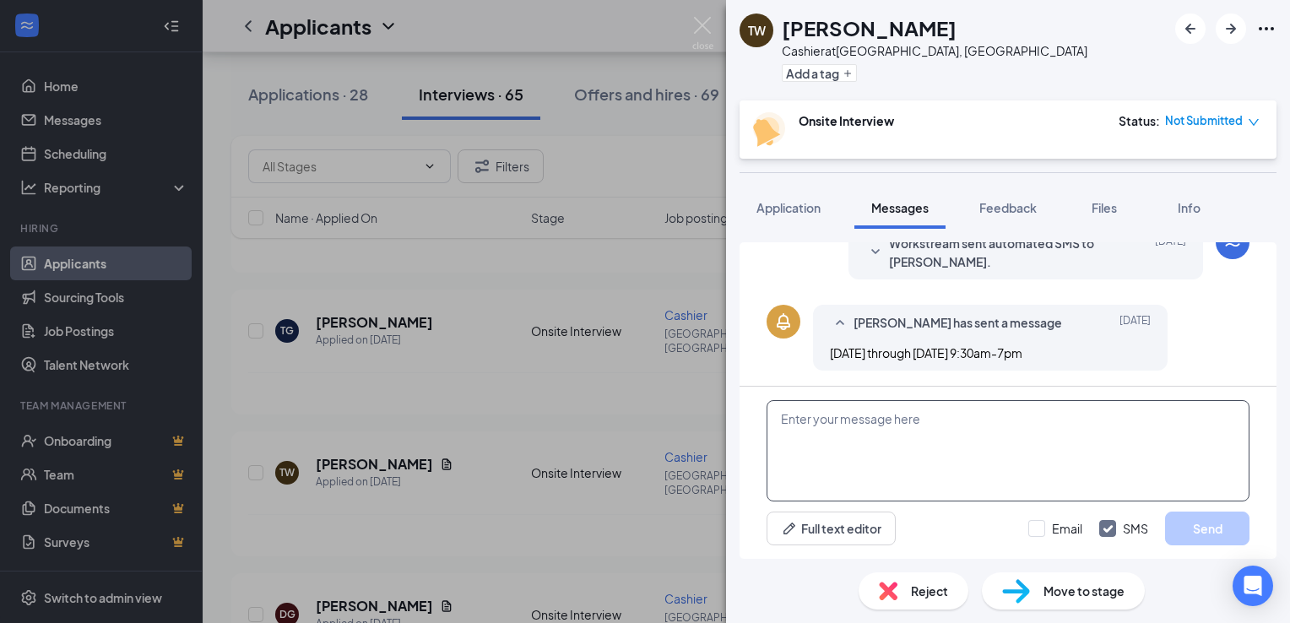
click at [974, 445] on textarea at bounding box center [1008, 450] width 483 height 101
paste textarea "Hi [PERSON_NAME], this is [PERSON_NAME] with Chicken Salad [DEMOGRAPHIC_DATA]. …"
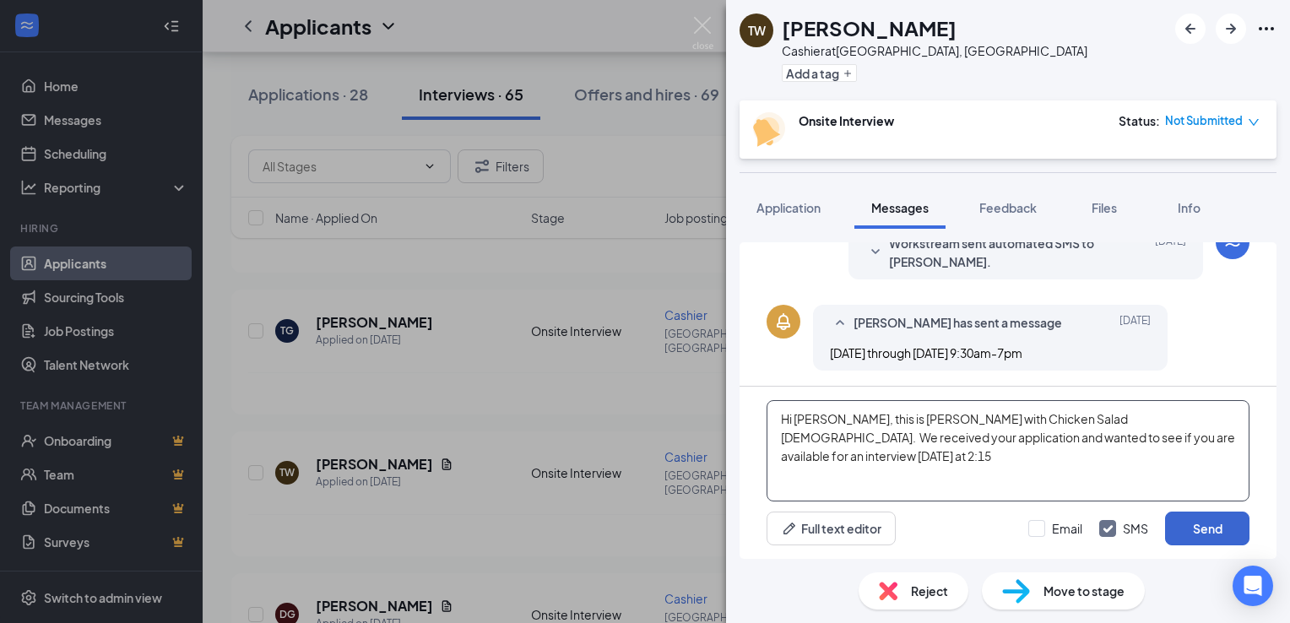
type textarea "Hi [PERSON_NAME], this is [PERSON_NAME] with Chicken Salad [DEMOGRAPHIC_DATA]. …"
click at [1211, 529] on button "Send" at bounding box center [1207, 529] width 84 height 34
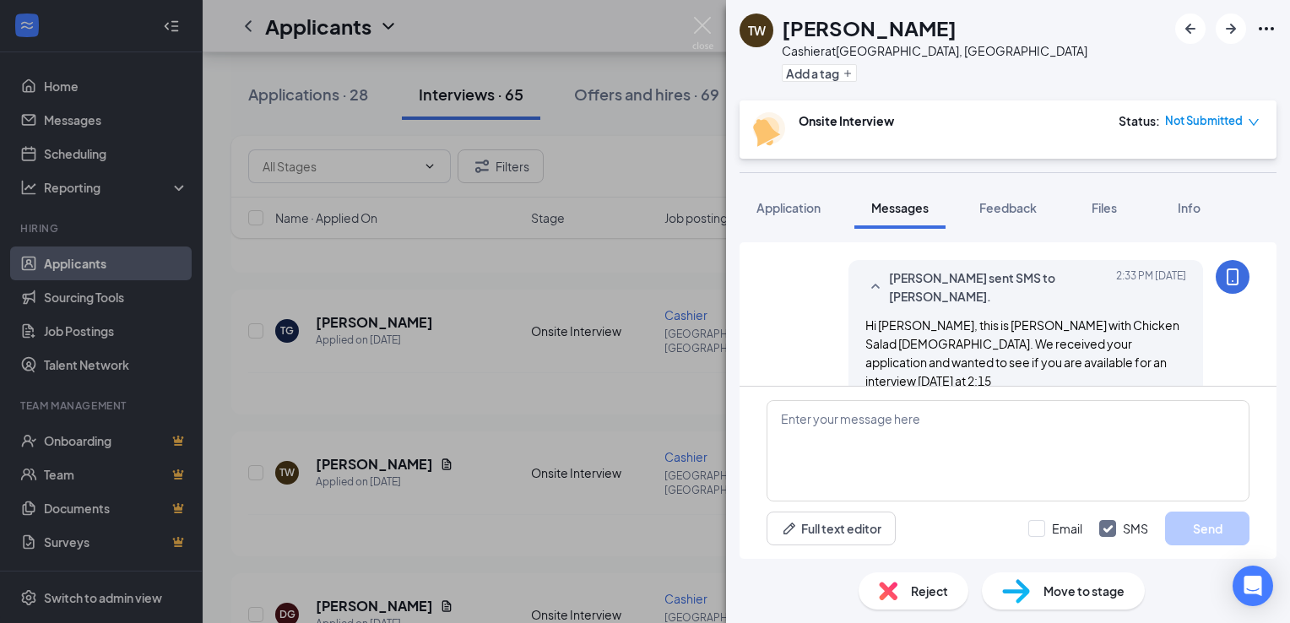
scroll to position [750, 0]
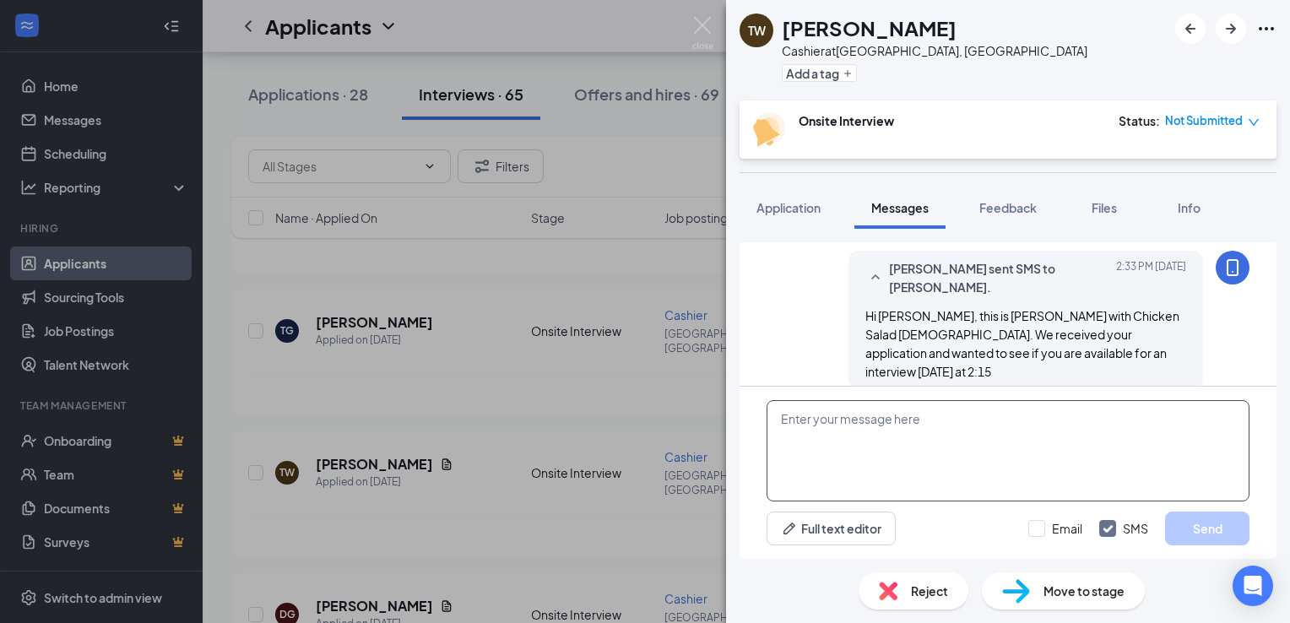
click at [1161, 471] on textarea at bounding box center [1008, 450] width 483 height 101
paste textarea "Hi [PERSON_NAME], this is [PERSON_NAME] with Chicken Salad [DEMOGRAPHIC_DATA]. …"
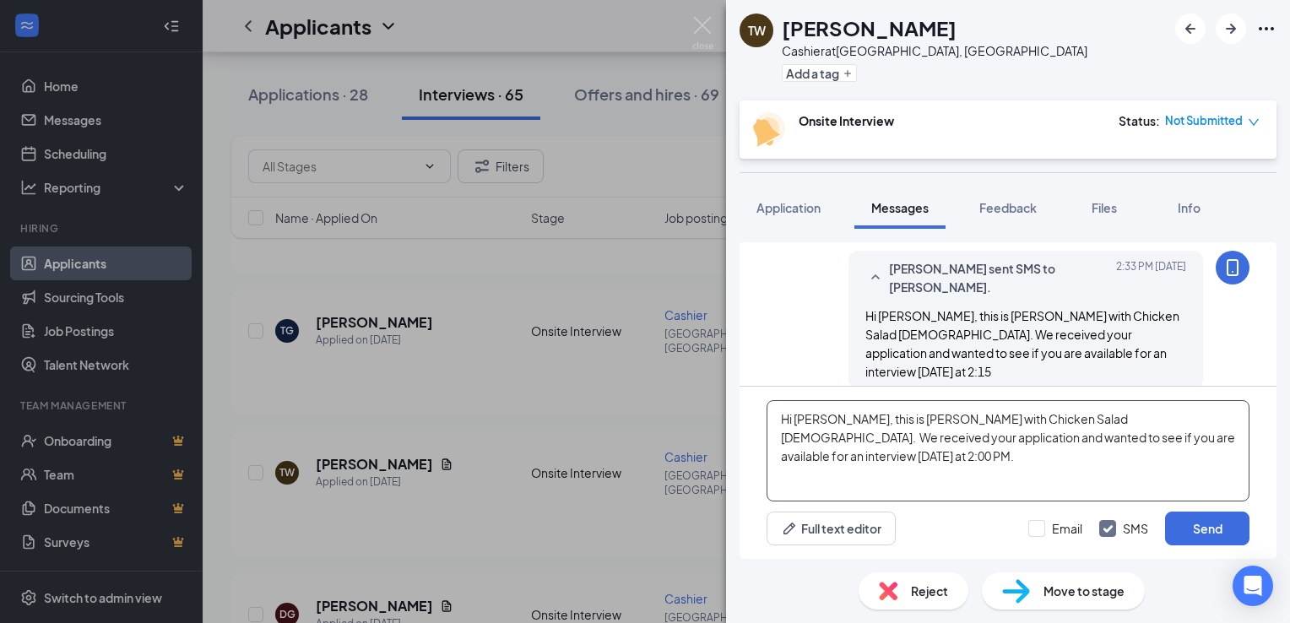
click at [831, 424] on textarea "Hi [PERSON_NAME], this is [PERSON_NAME] with Chicken Salad [DEMOGRAPHIC_DATA]. …" at bounding box center [1008, 450] width 483 height 101
click at [1212, 439] on textarea "Hi, this is [PERSON_NAME] with Chicken Salad [DEMOGRAPHIC_DATA]. We received yo…" at bounding box center [1008, 450] width 483 height 101
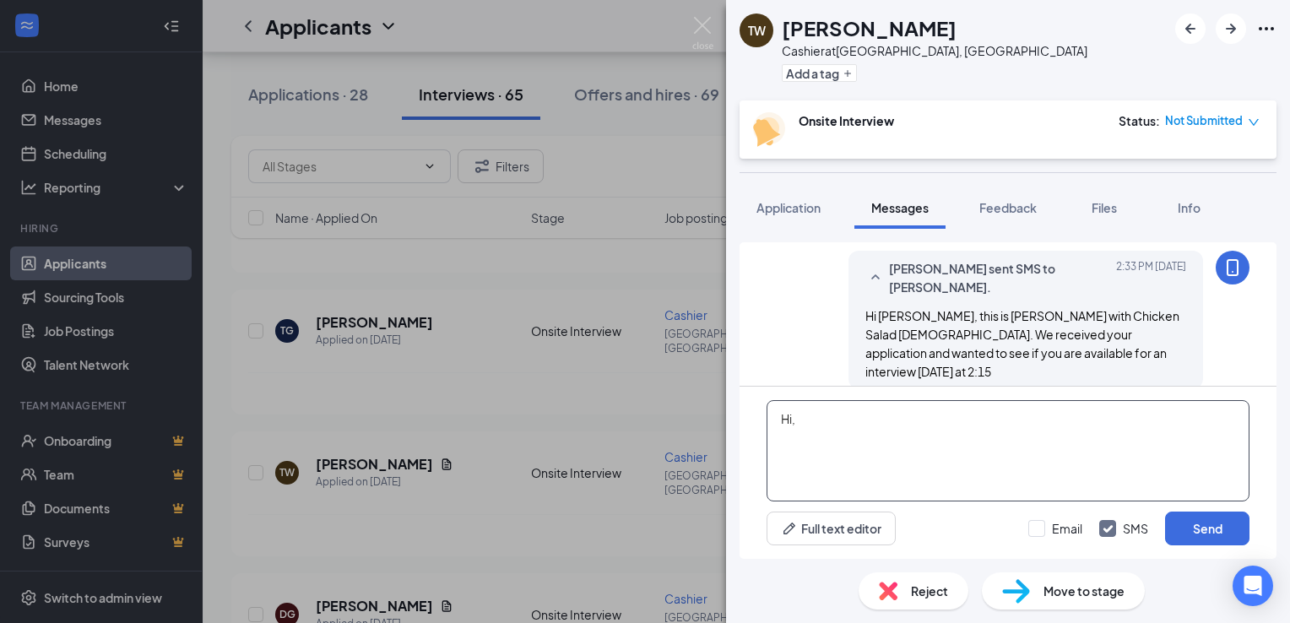
type textarea "Hi"
type textarea "S"
type textarea "Apologies, [PERSON_NAME]. Big Type-o!"
click at [1219, 528] on button "Send" at bounding box center [1207, 529] width 84 height 34
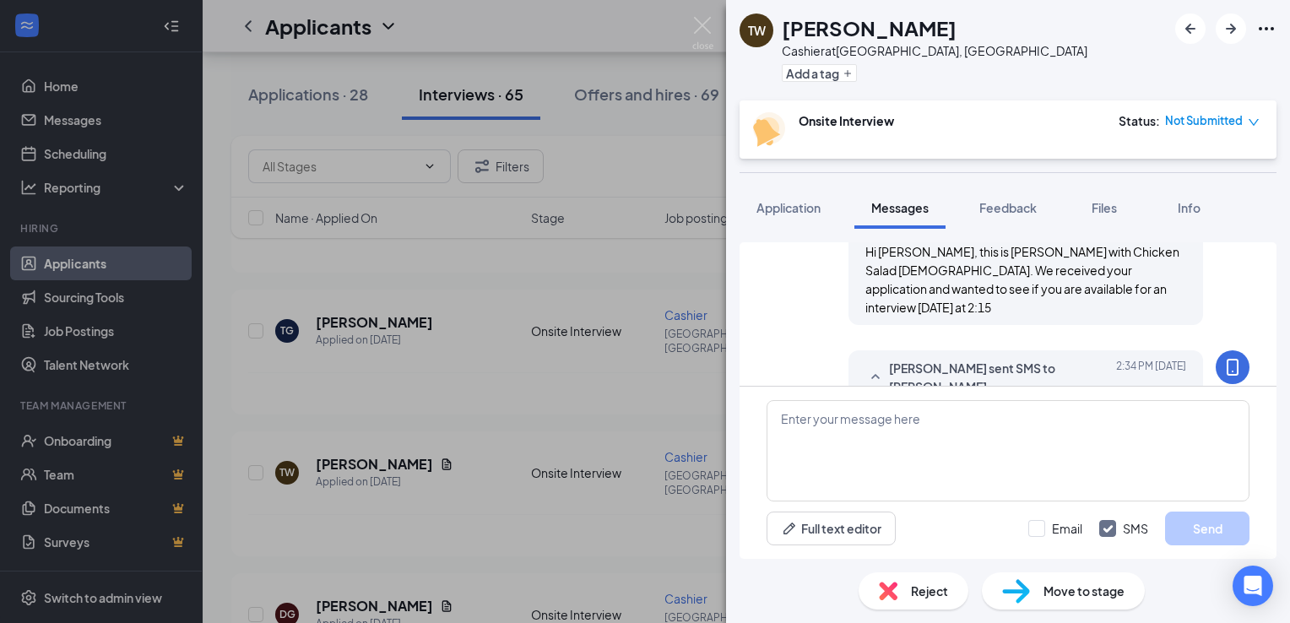
scroll to position [858, 0]
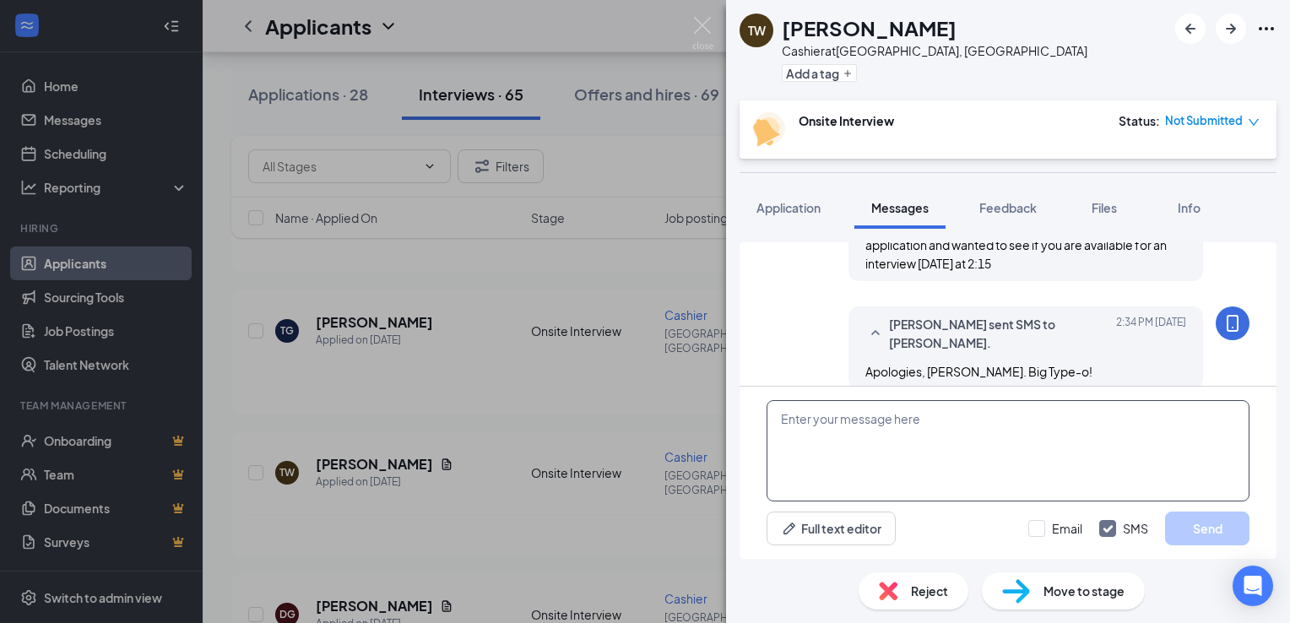
click at [1050, 459] on textarea at bounding box center [1008, 450] width 483 height 101
paste textarea "Hi [PERSON_NAME], this is [PERSON_NAME] with Chicken Salad [DEMOGRAPHIC_DATA]. …"
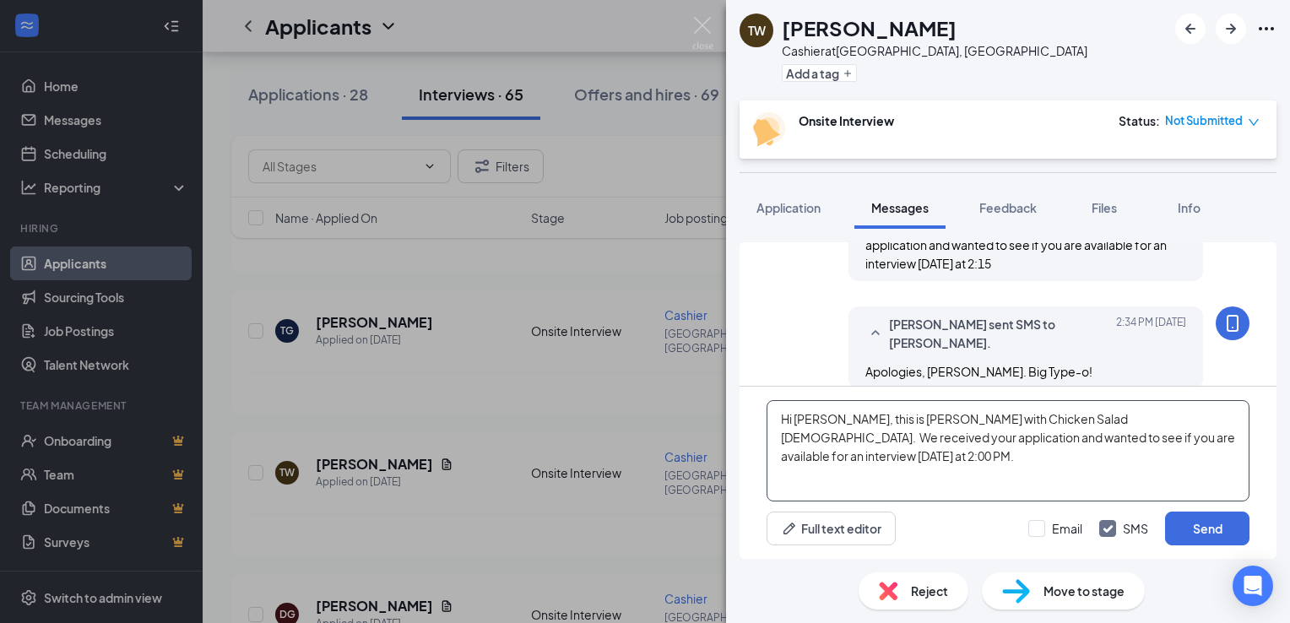
click at [832, 423] on textarea "Hi [PERSON_NAME], this is [PERSON_NAME] with Chicken Salad [DEMOGRAPHIC_DATA]. …" at bounding box center [1008, 450] width 483 height 101
click at [1165, 440] on textarea "Hi [PERSON_NAME], this is [PERSON_NAME] with Chicken Salad [DEMOGRAPHIC_DATA]. …" at bounding box center [1008, 450] width 483 height 101
type textarea "Hi [PERSON_NAME], this is [PERSON_NAME] with Chicken Salad [DEMOGRAPHIC_DATA]. …"
click at [1213, 528] on button "Send" at bounding box center [1207, 529] width 84 height 34
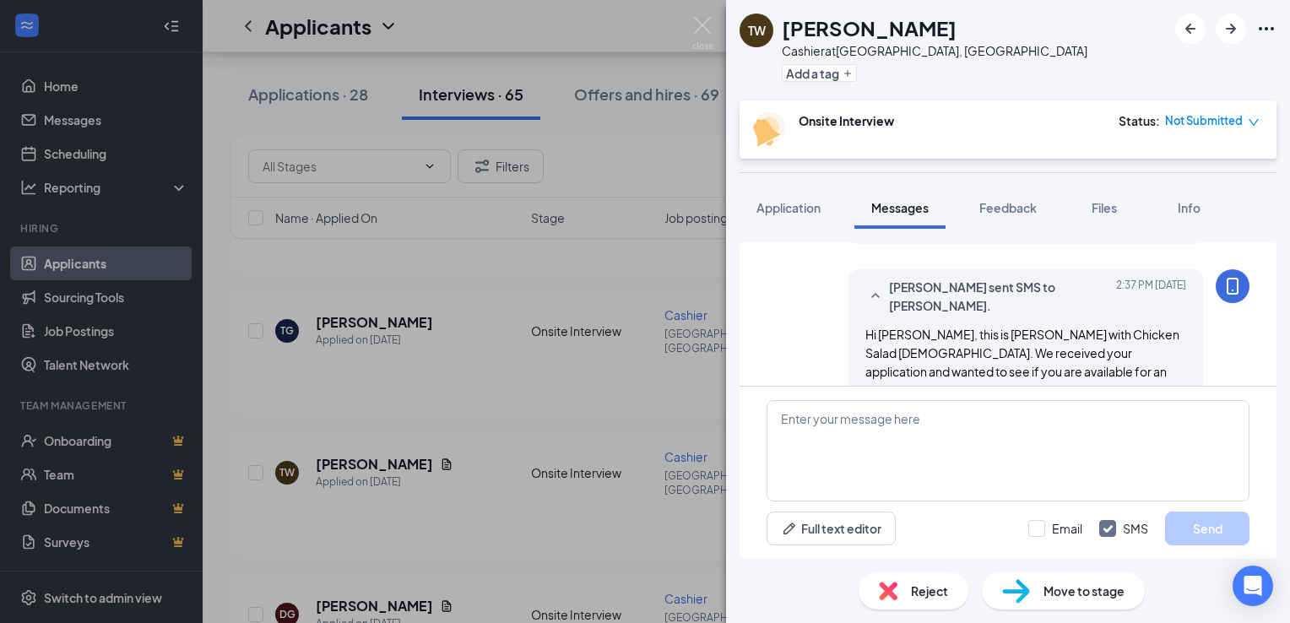
scroll to position [1003, 0]
click at [696, 30] on img at bounding box center [702, 33] width 21 height 33
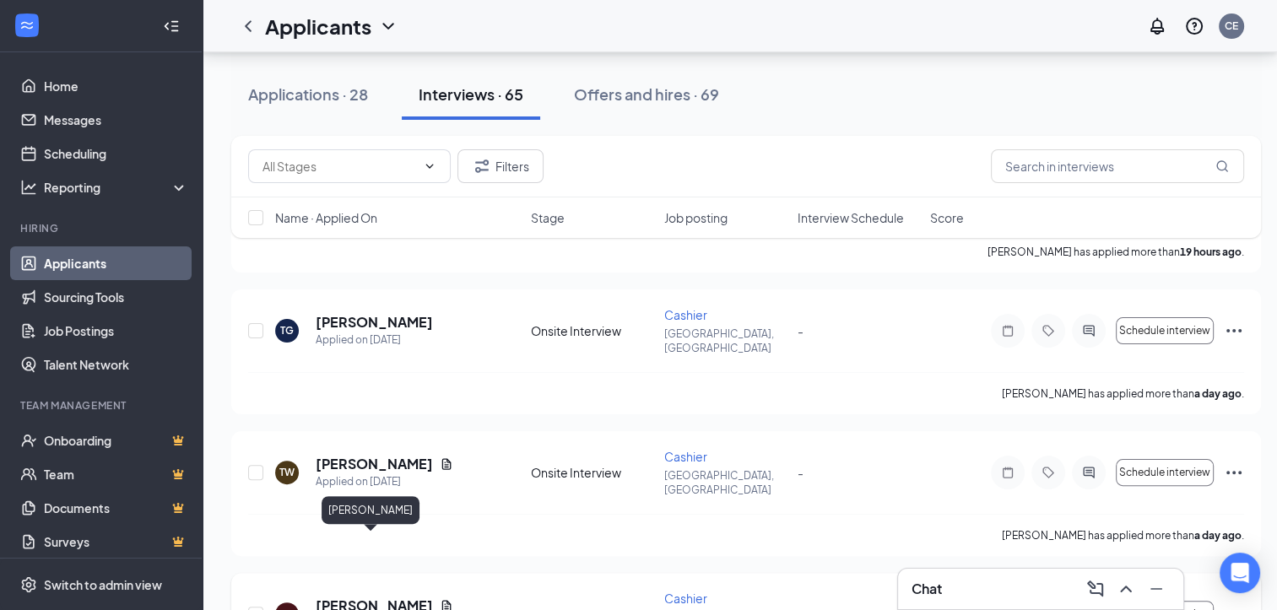
click at [387, 597] on h5 "[PERSON_NAME]" at bounding box center [374, 606] width 117 height 19
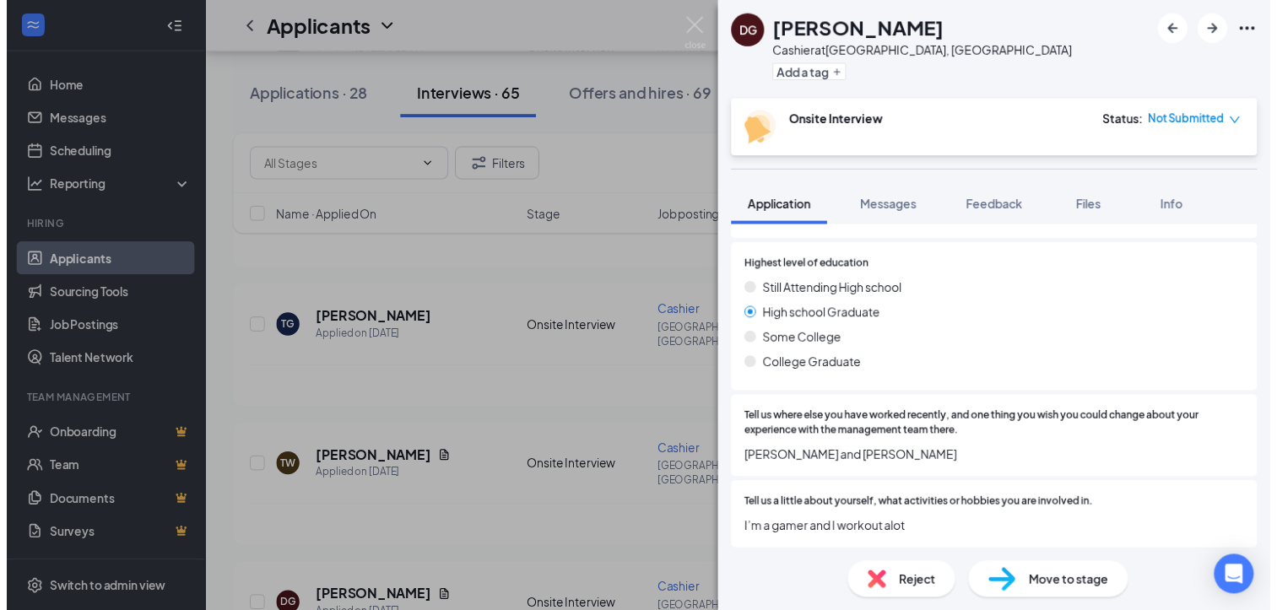
scroll to position [821, 0]
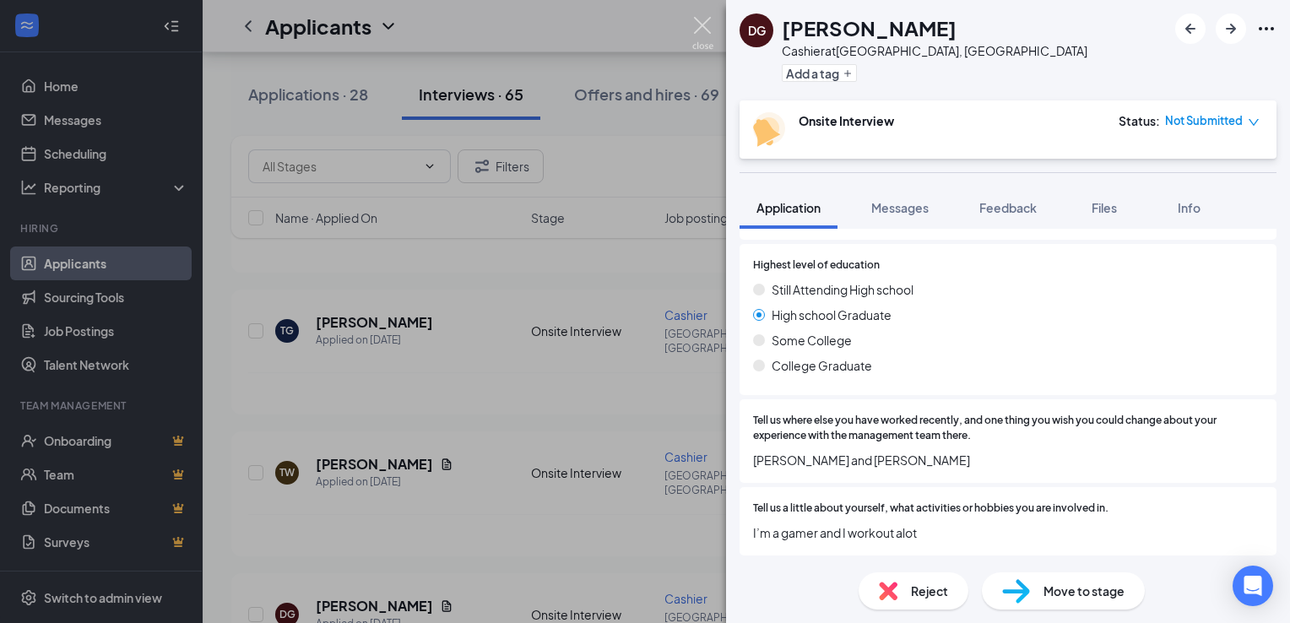
click at [705, 24] on img at bounding box center [702, 33] width 21 height 33
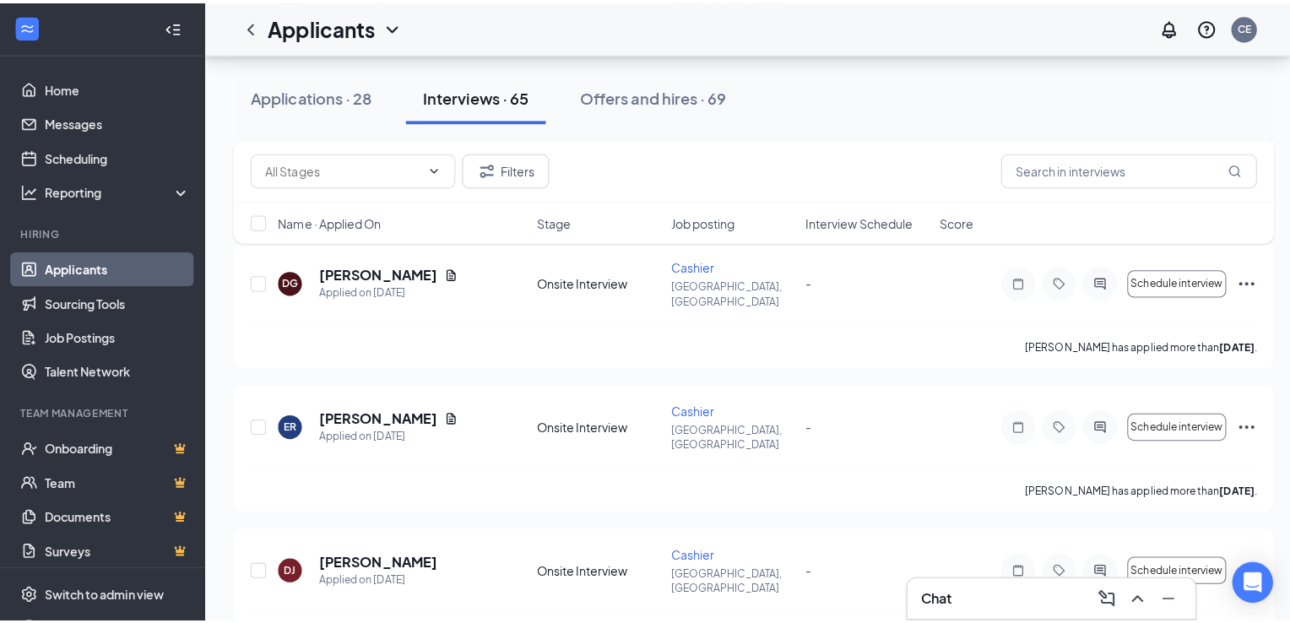
scroll to position [675, 0]
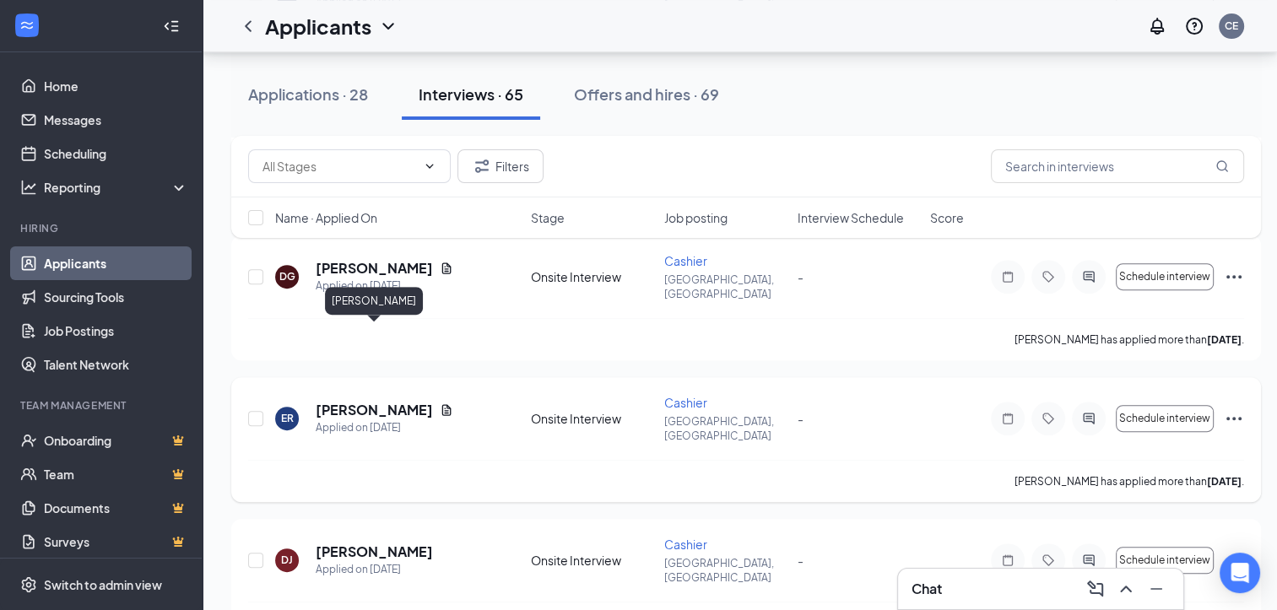
click at [388, 401] on h5 "[PERSON_NAME]" at bounding box center [374, 410] width 117 height 19
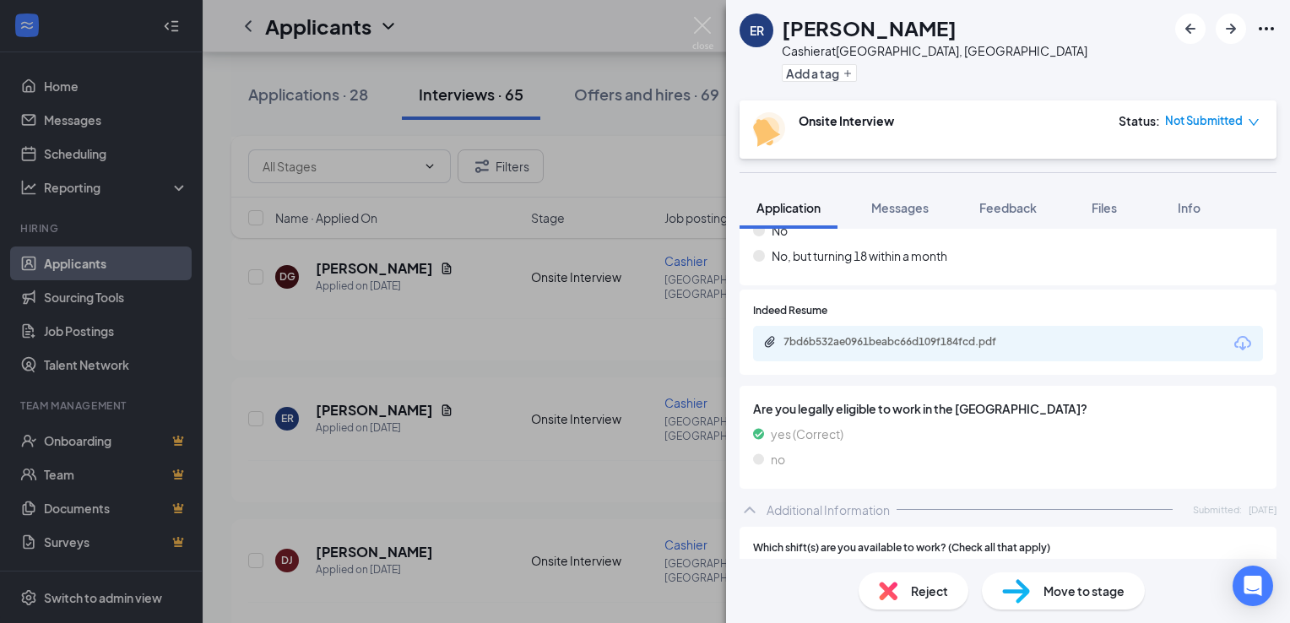
scroll to position [317, 0]
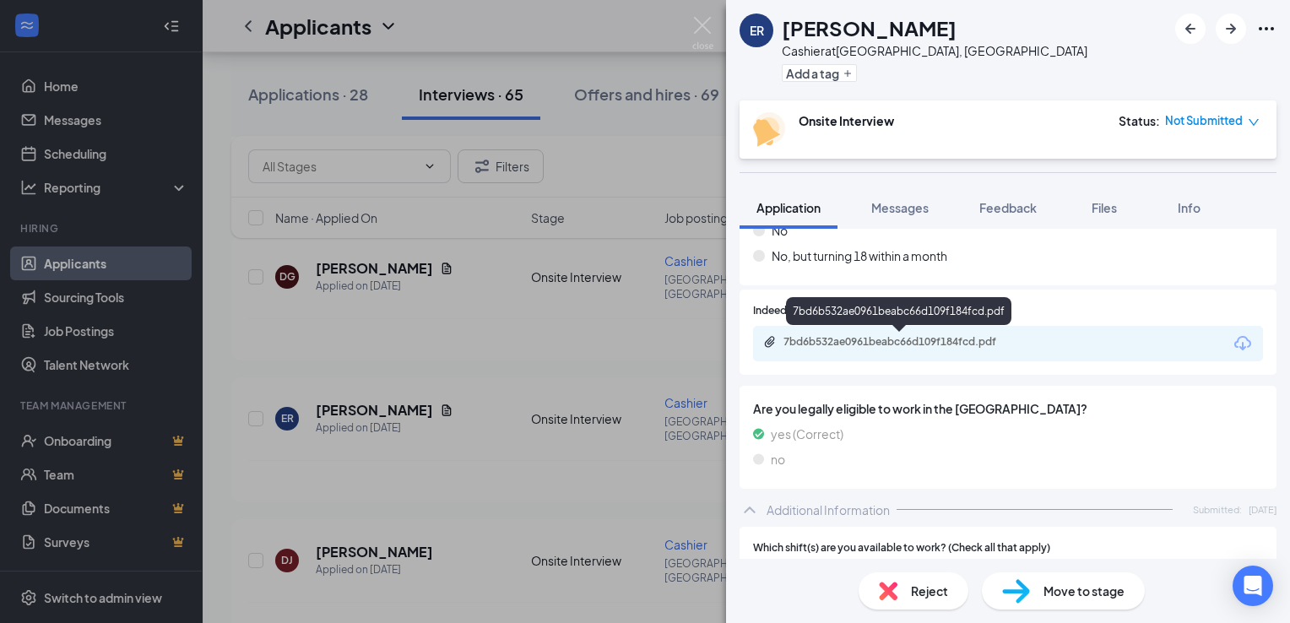
click at [902, 344] on div "7bd6b532ae0961beabc66d109f184fcd.pdf" at bounding box center [901, 342] width 236 height 14
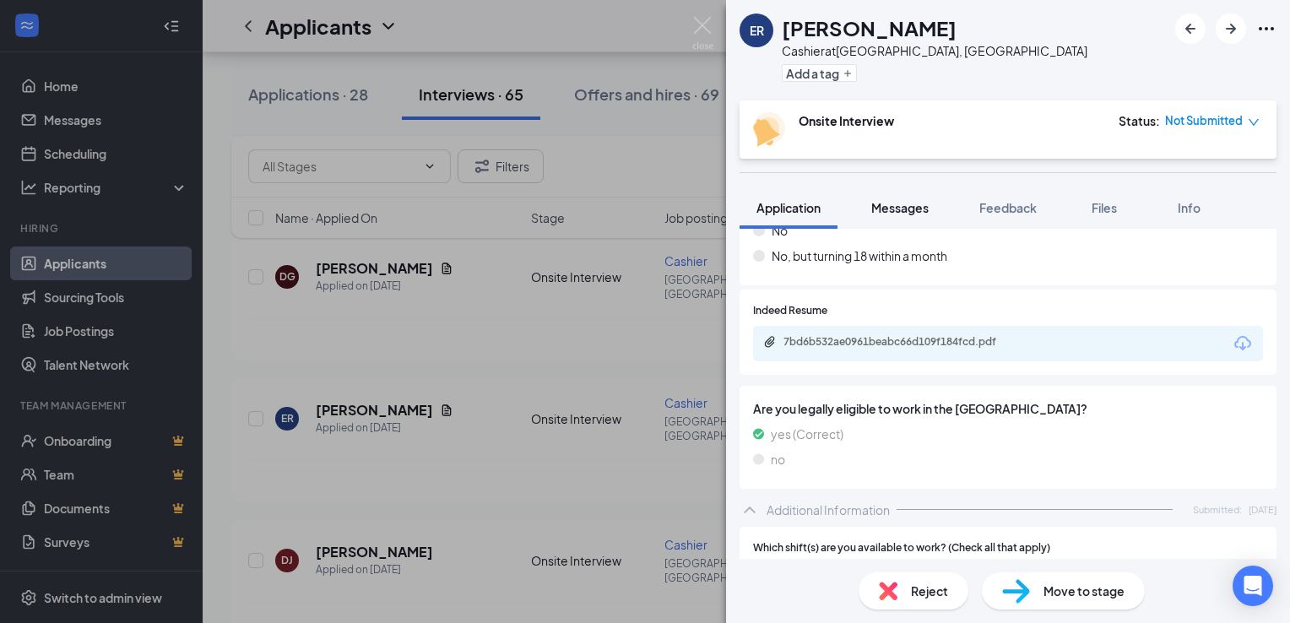
click at [921, 211] on span "Messages" at bounding box center [899, 207] width 57 height 15
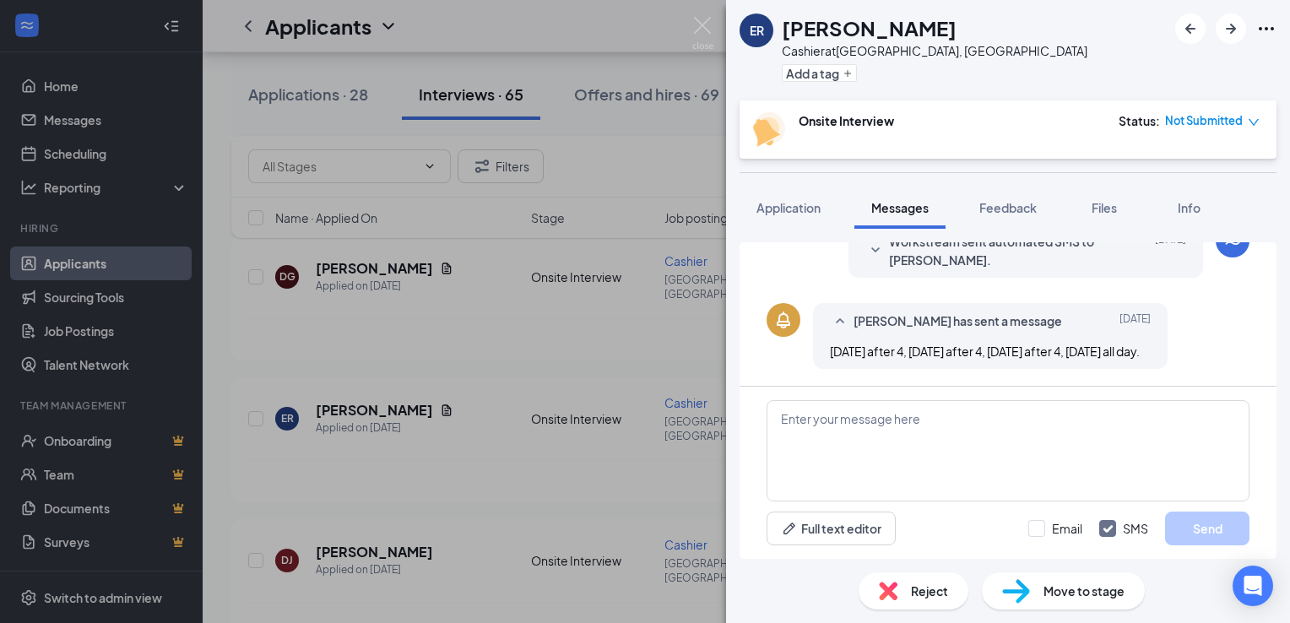
scroll to position [593, 0]
click at [702, 24] on img at bounding box center [702, 33] width 21 height 33
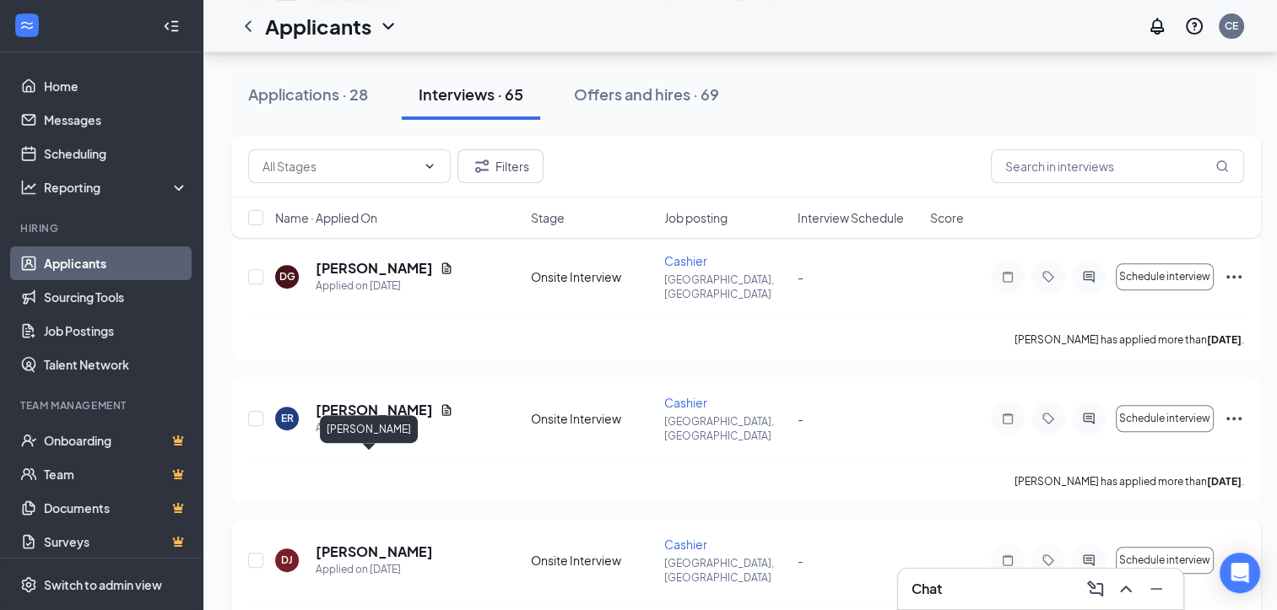
click at [355, 543] on h5 "[PERSON_NAME]" at bounding box center [374, 552] width 117 height 19
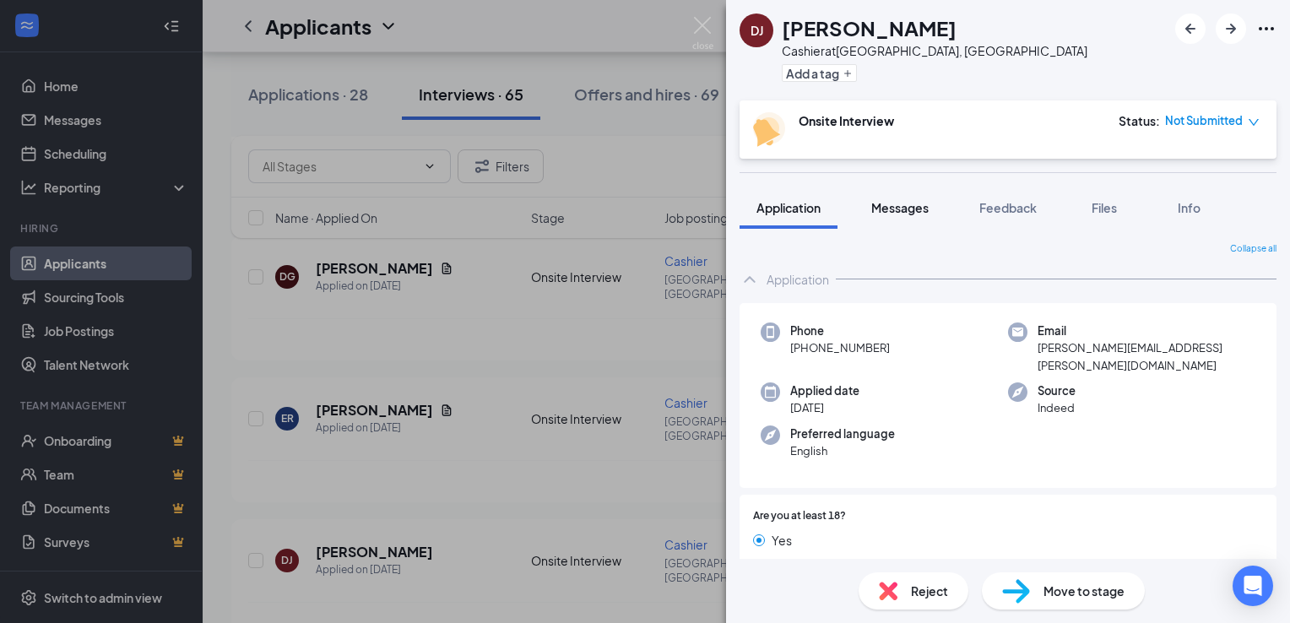
click at [912, 212] on span "Messages" at bounding box center [899, 207] width 57 height 15
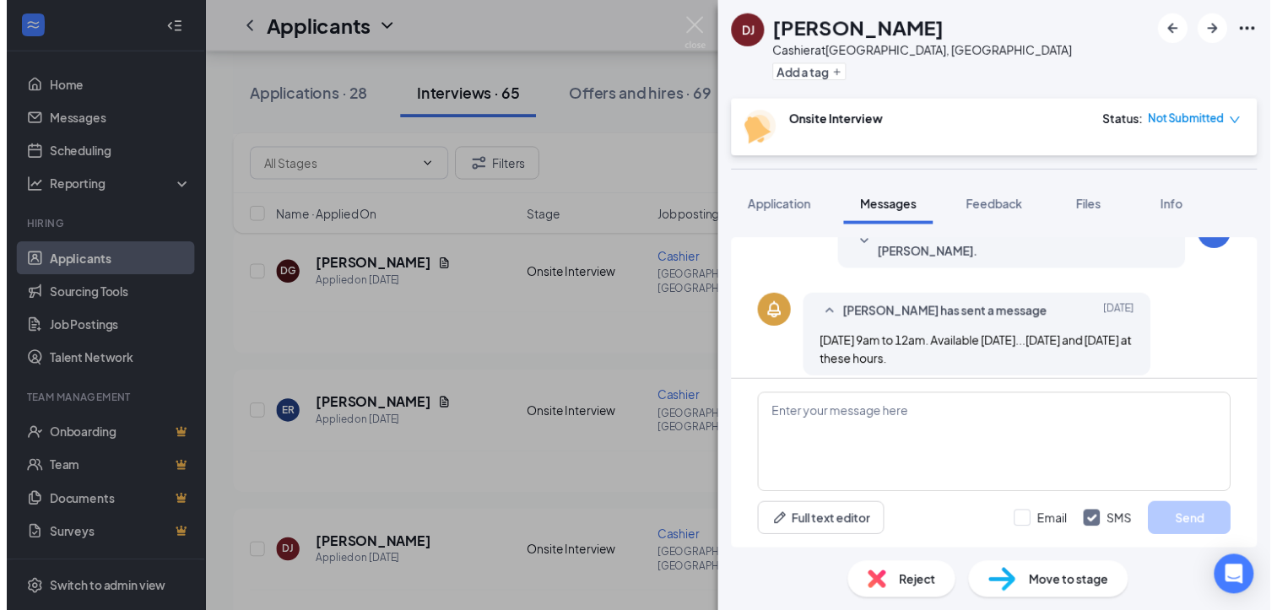
scroll to position [459, 0]
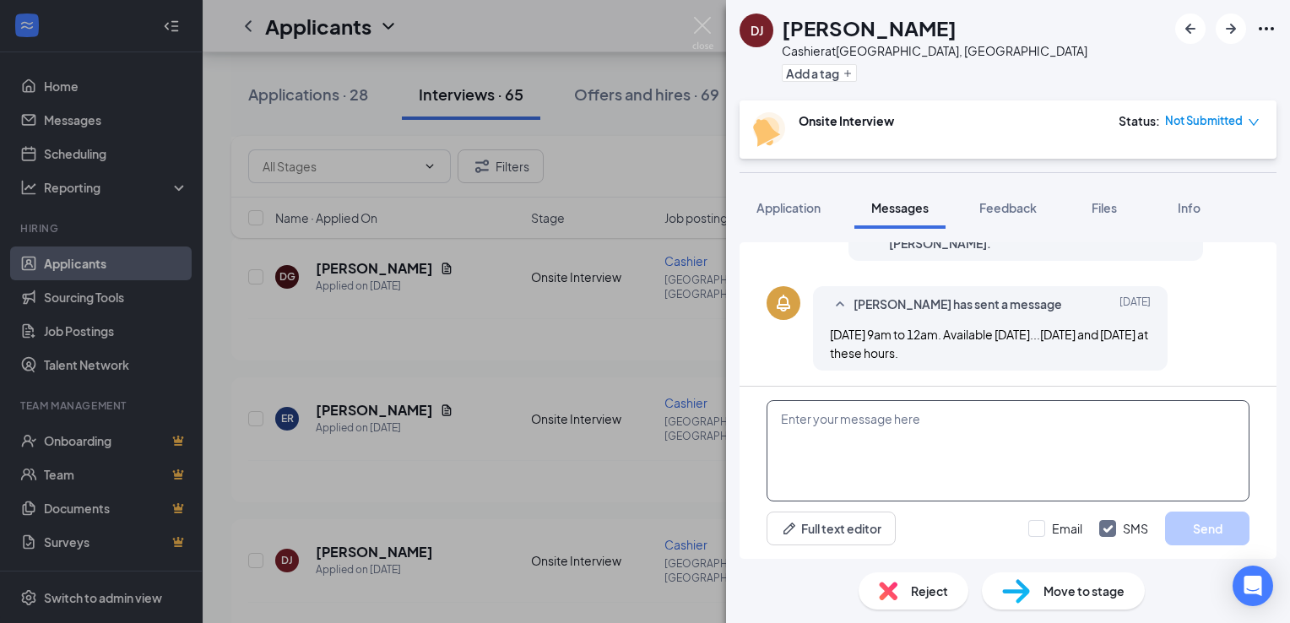
click at [940, 444] on textarea at bounding box center [1008, 450] width 483 height 101
click at [707, 20] on img at bounding box center [702, 33] width 21 height 33
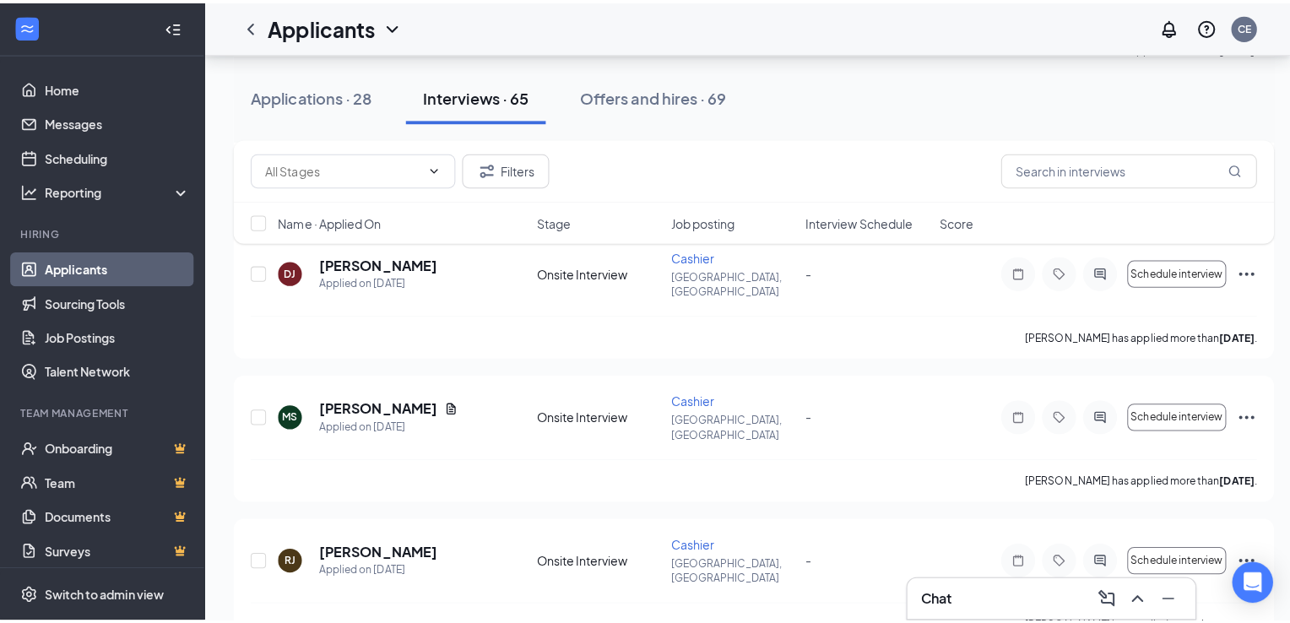
scroll to position [979, 0]
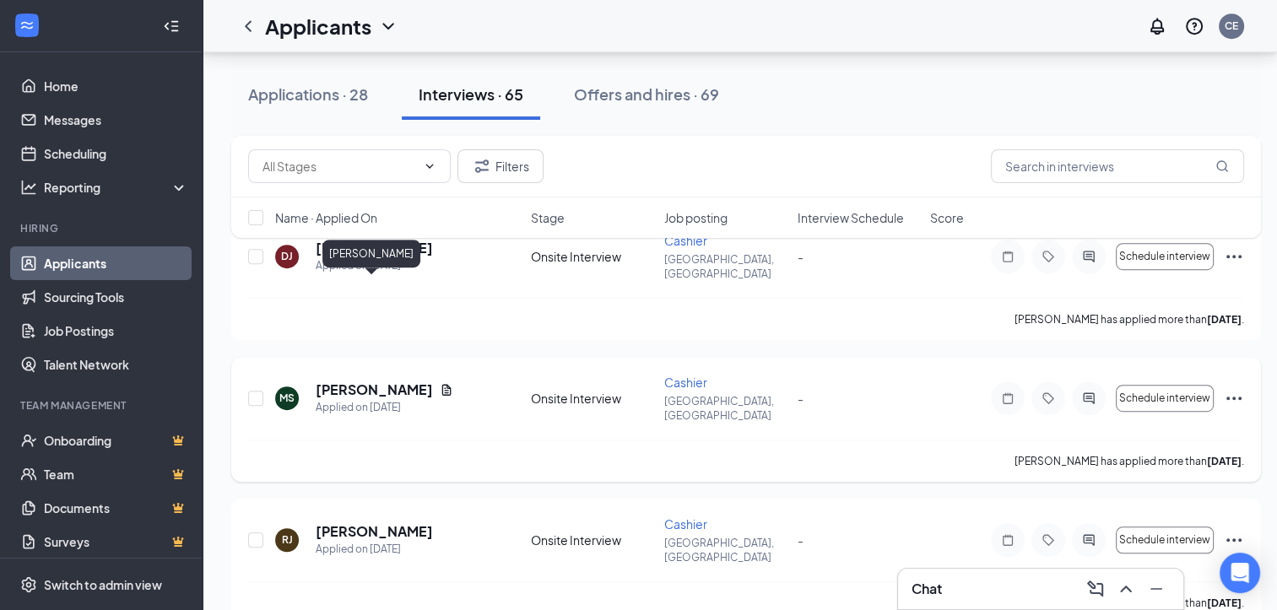
click at [380, 381] on h5 "[PERSON_NAME]" at bounding box center [374, 390] width 117 height 19
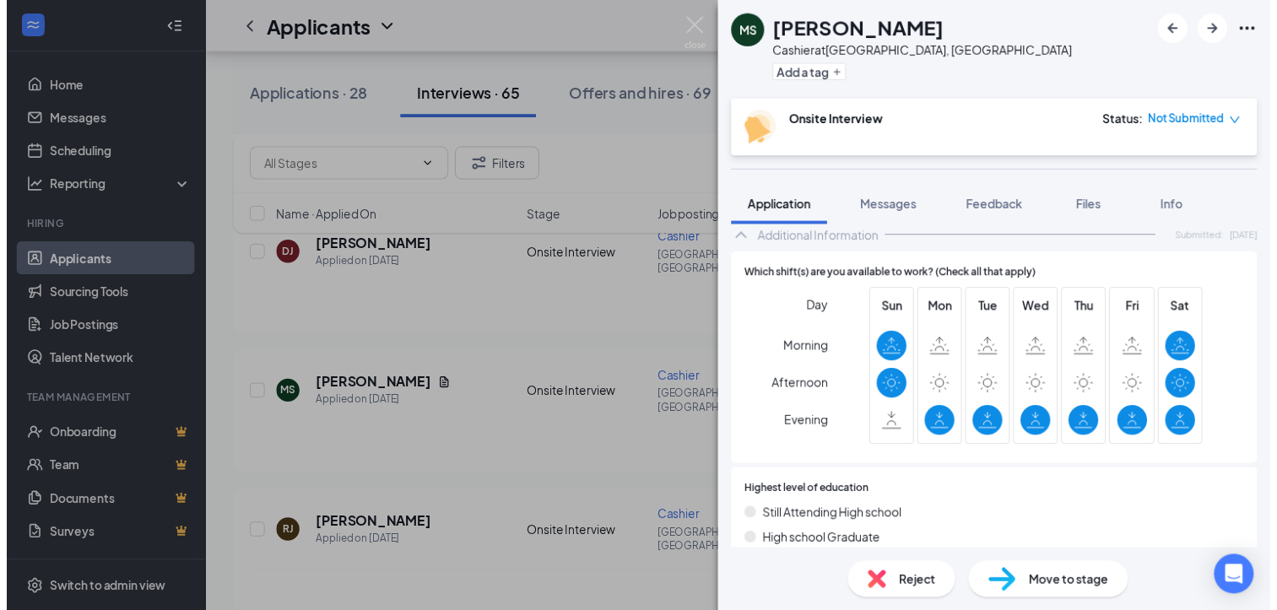
scroll to position [298, 0]
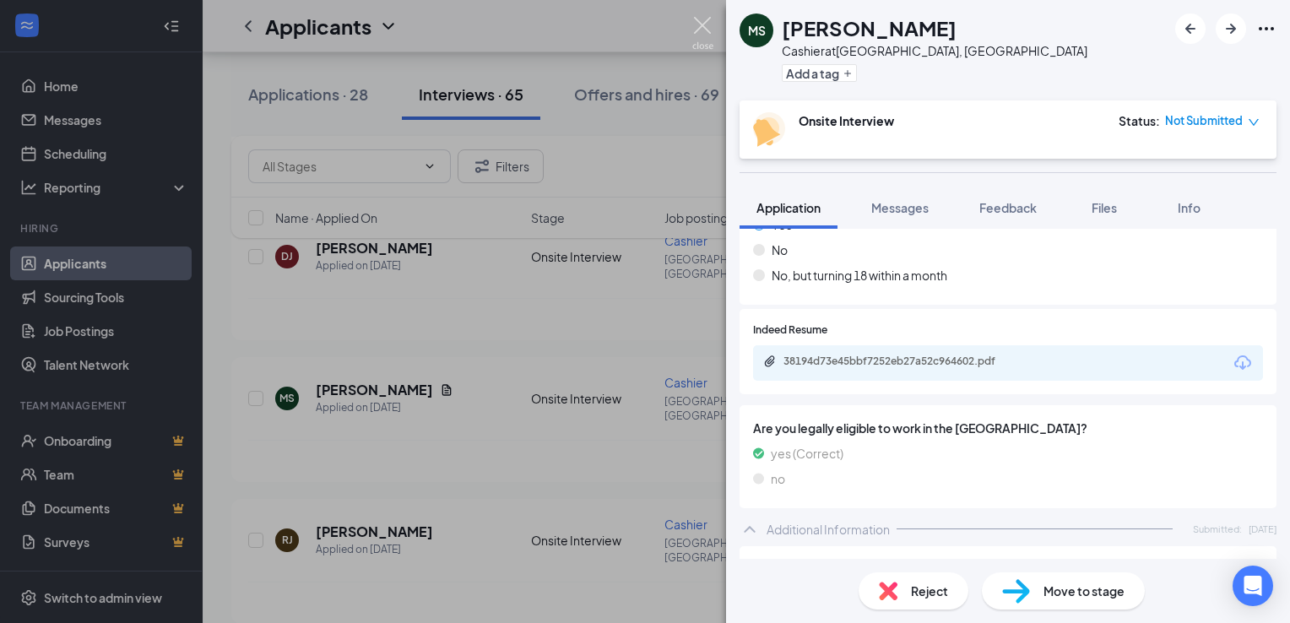
click at [708, 26] on img at bounding box center [702, 33] width 21 height 33
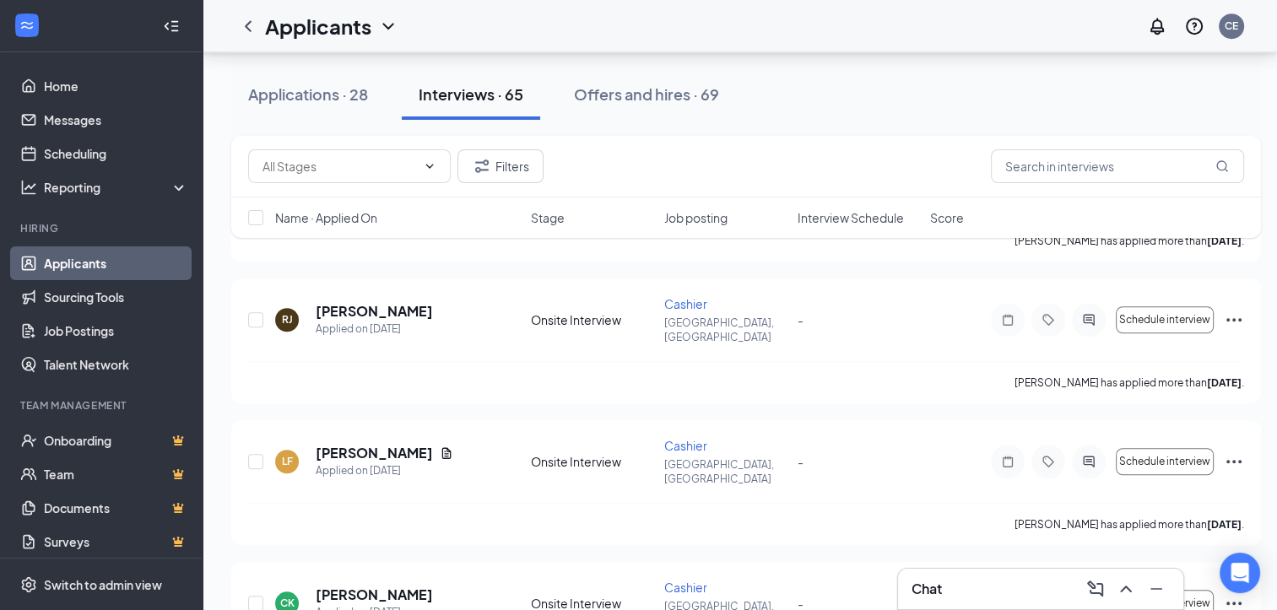
scroll to position [1216, 0]
